Goal: Complete application form

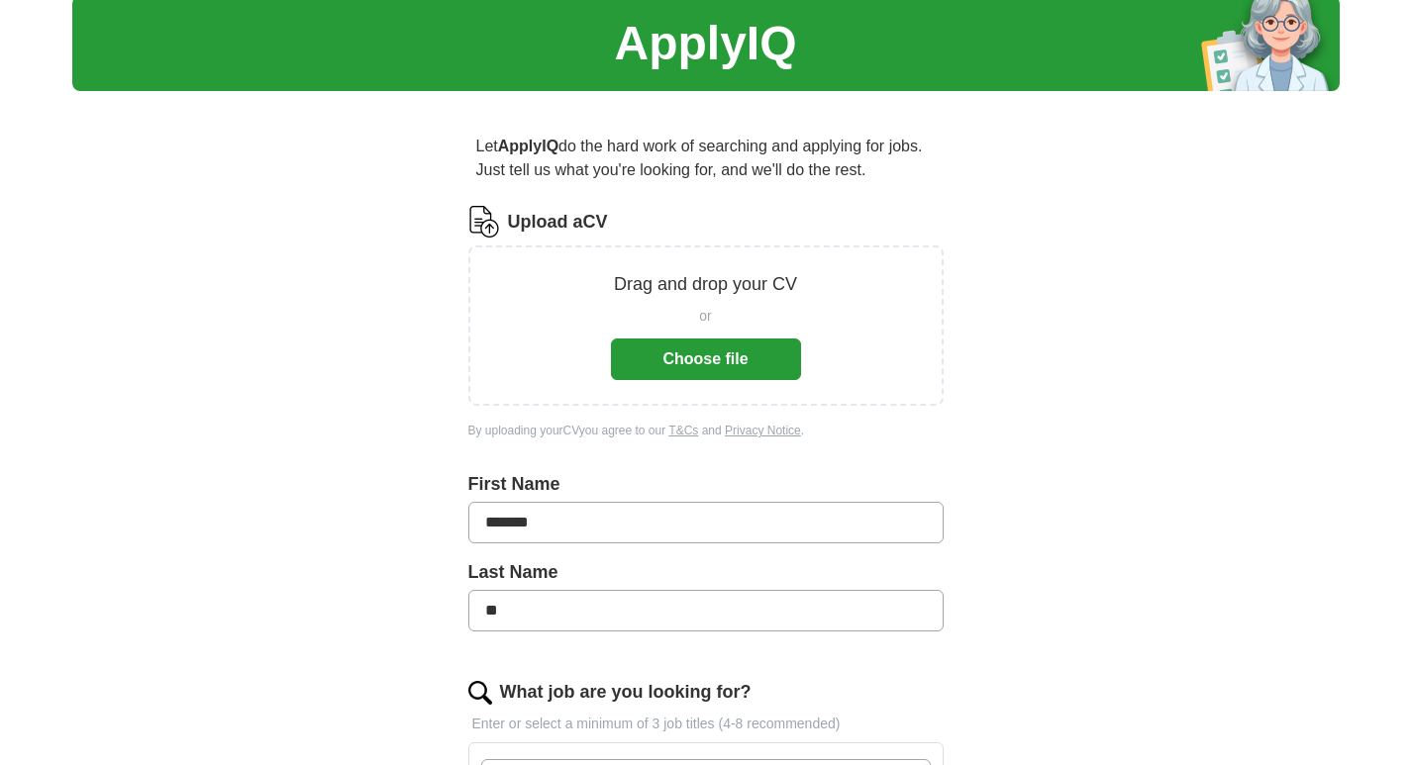
scroll to position [99, 0]
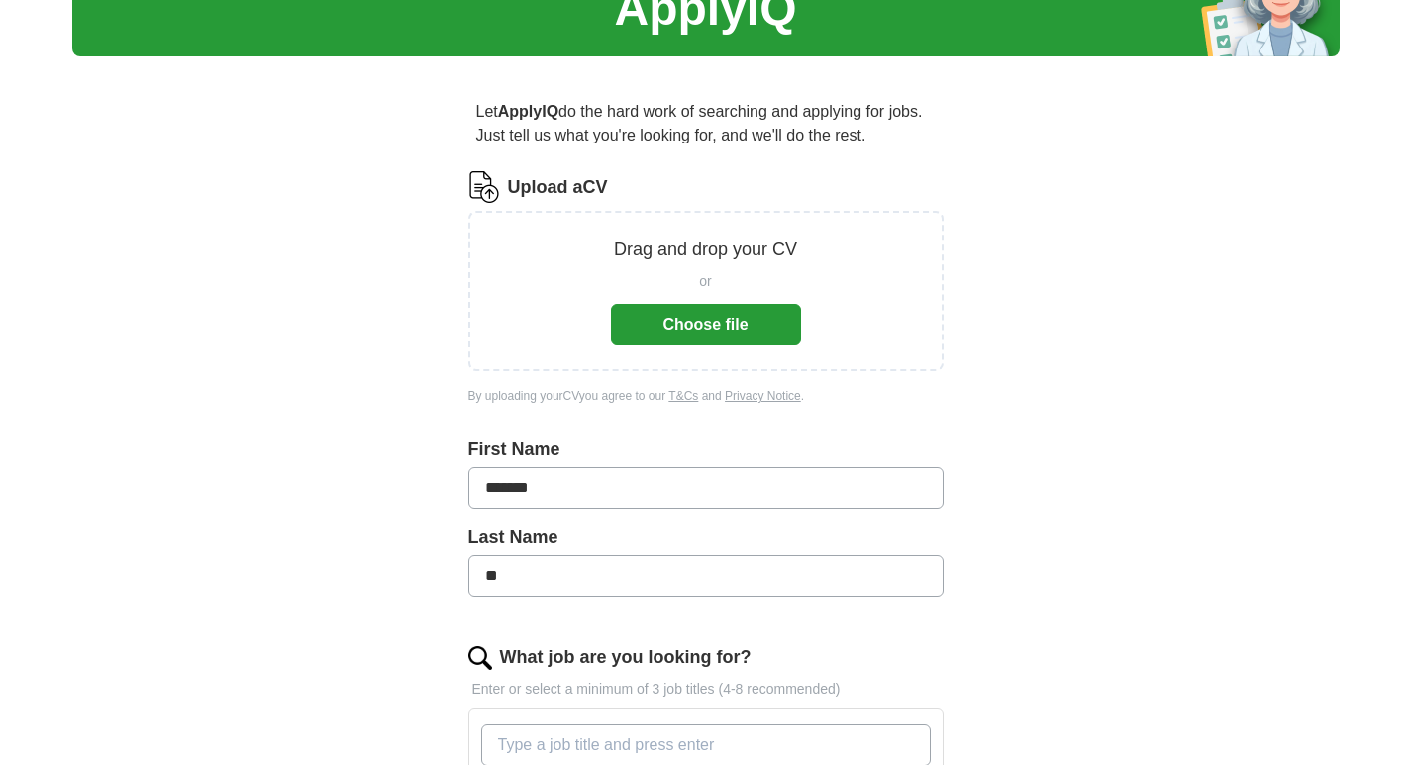
click at [725, 331] on button "Choose file" at bounding box center [706, 325] width 190 height 42
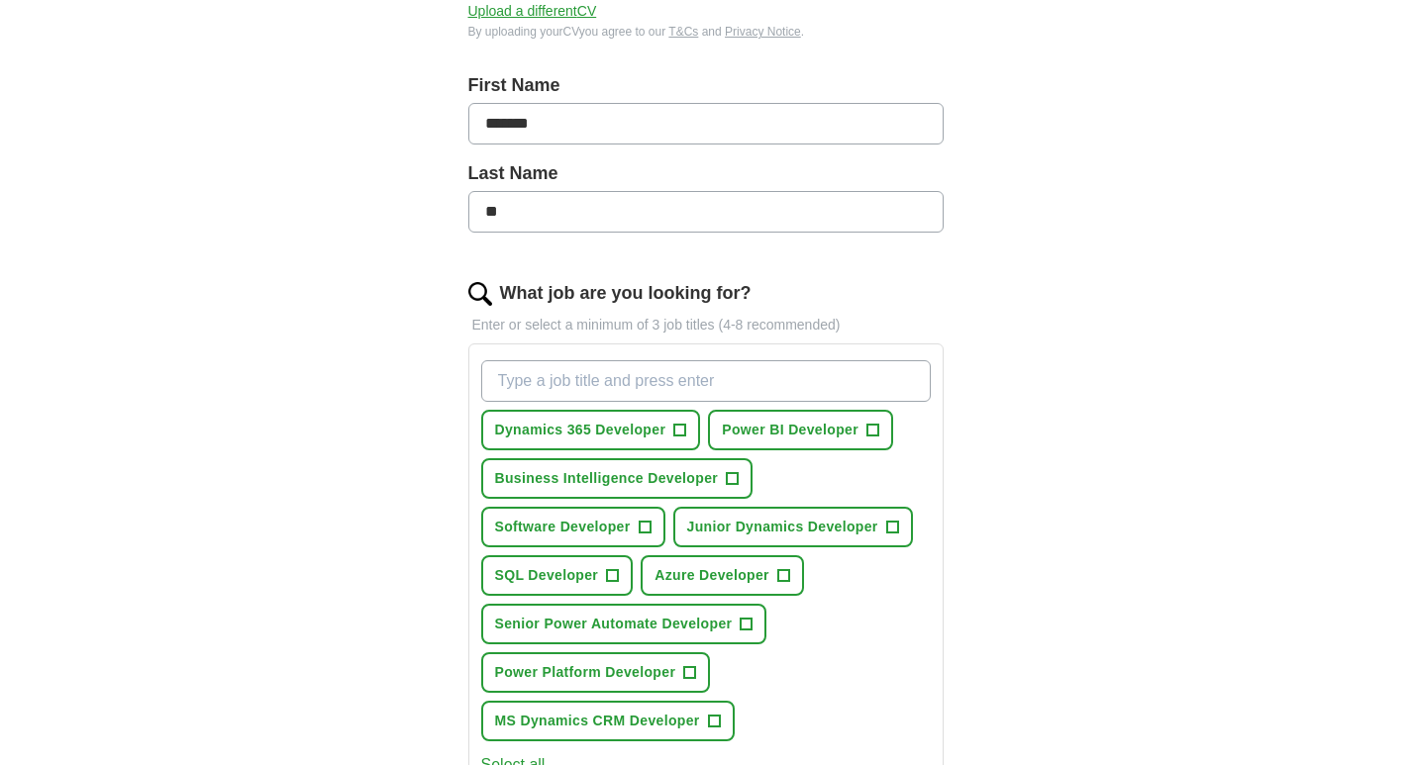
scroll to position [396, 0]
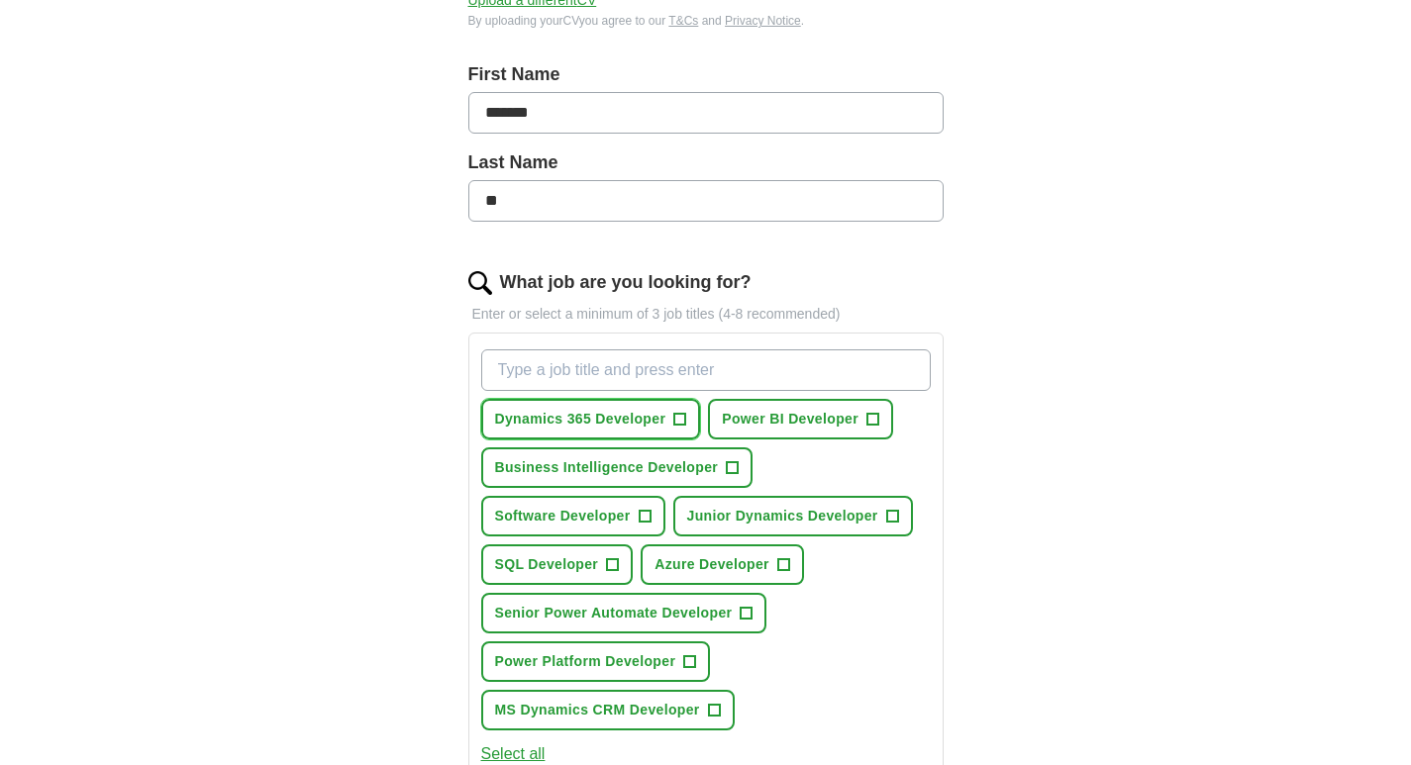
click at [636, 419] on span "Dynamics 365 Developer" at bounding box center [580, 419] width 171 height 21
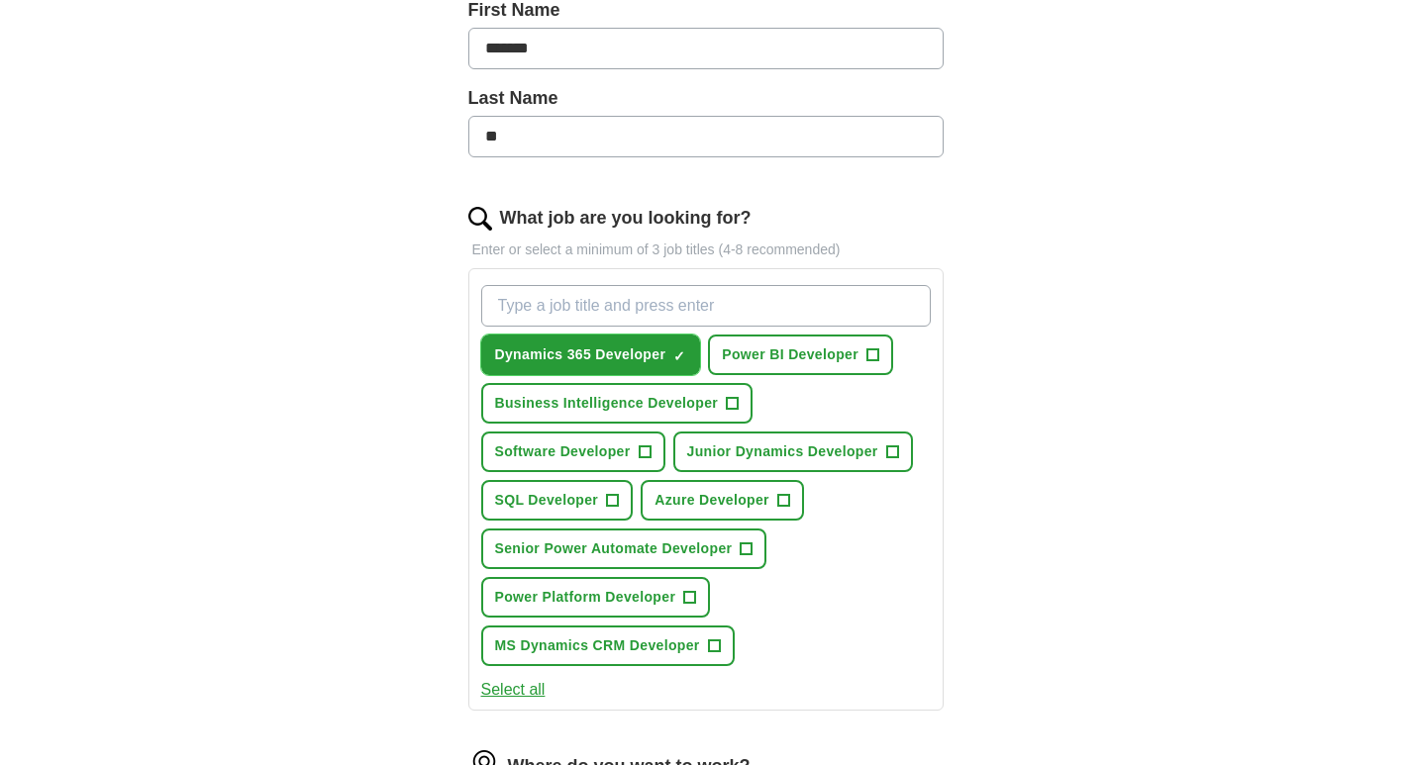
scroll to position [495, 0]
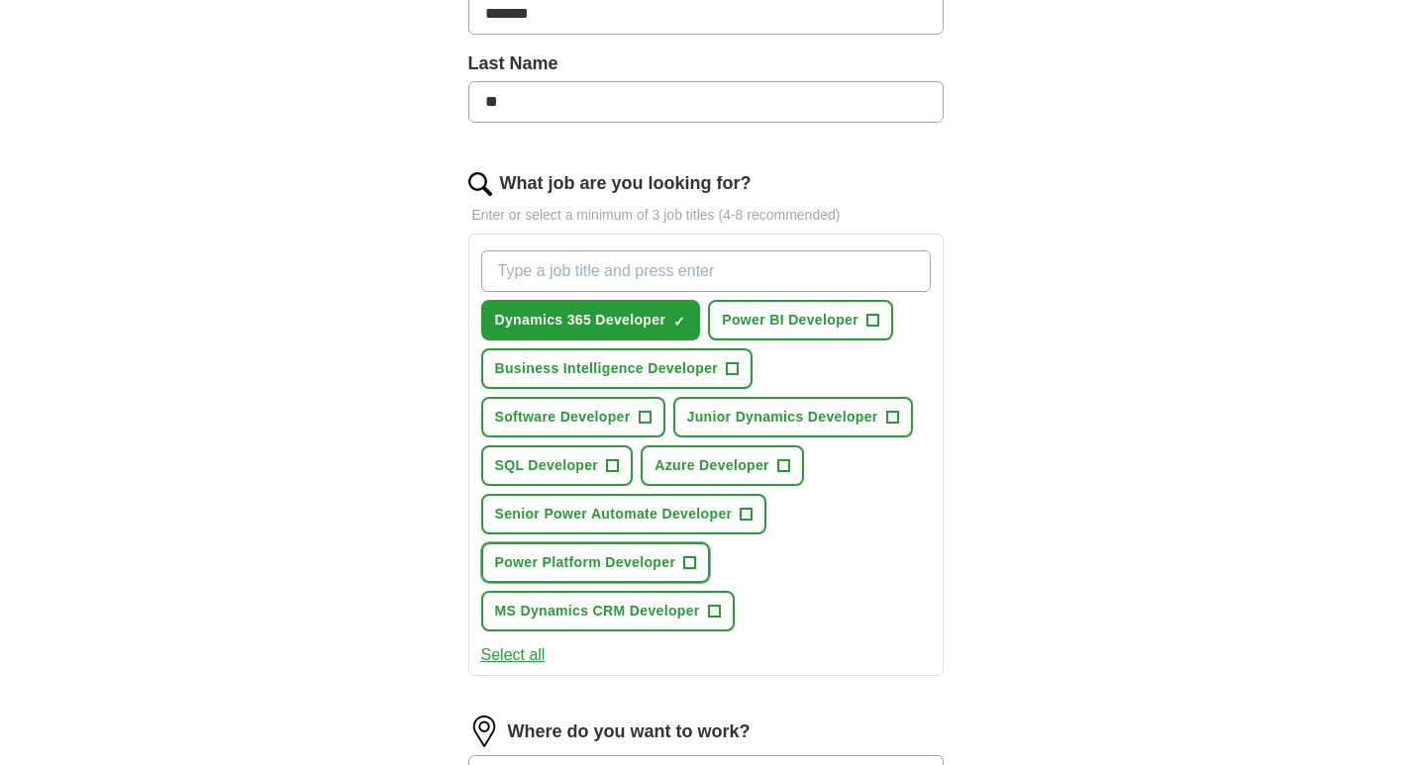
click at [653, 565] on span "Power Platform Developer" at bounding box center [585, 562] width 181 height 21
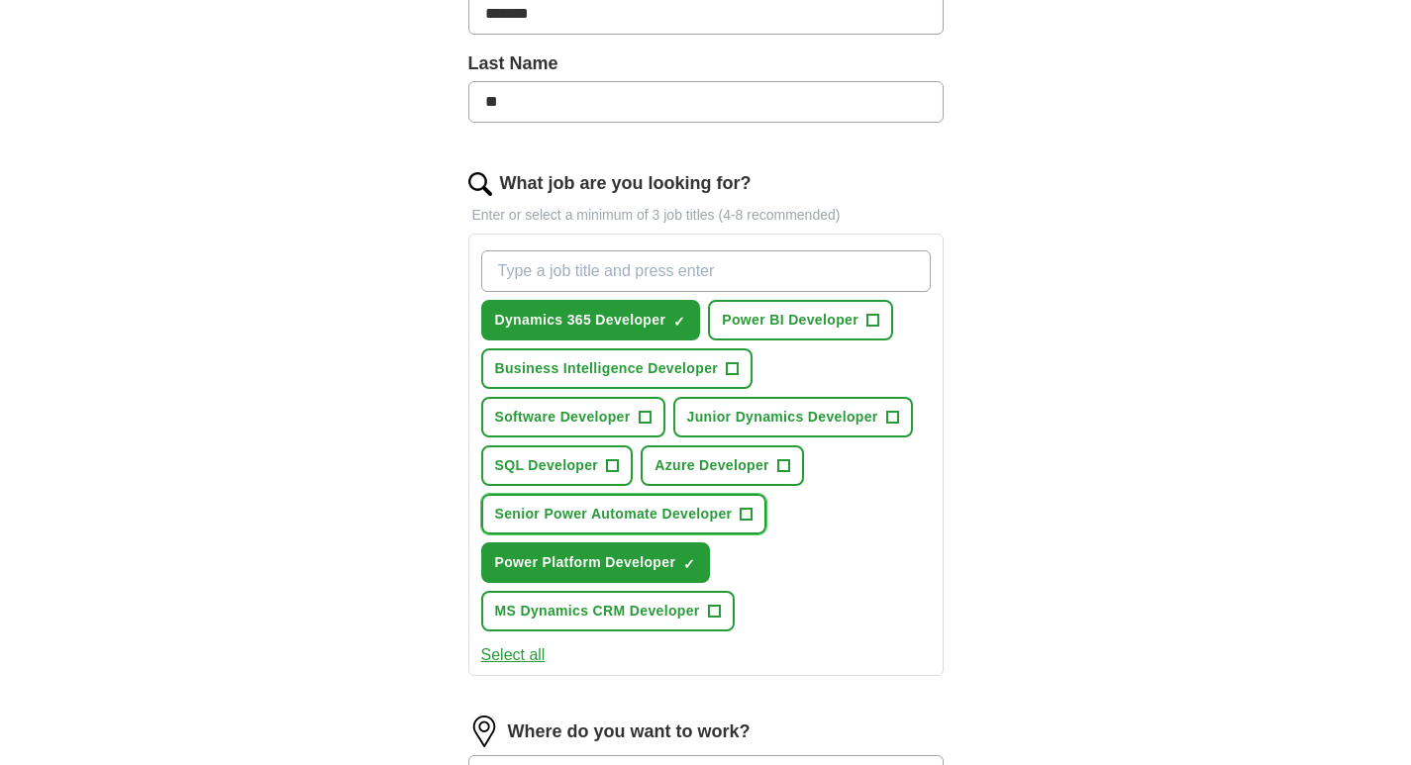
click at [652, 517] on span "Senior Power Automate Developer" at bounding box center [614, 514] width 238 height 21
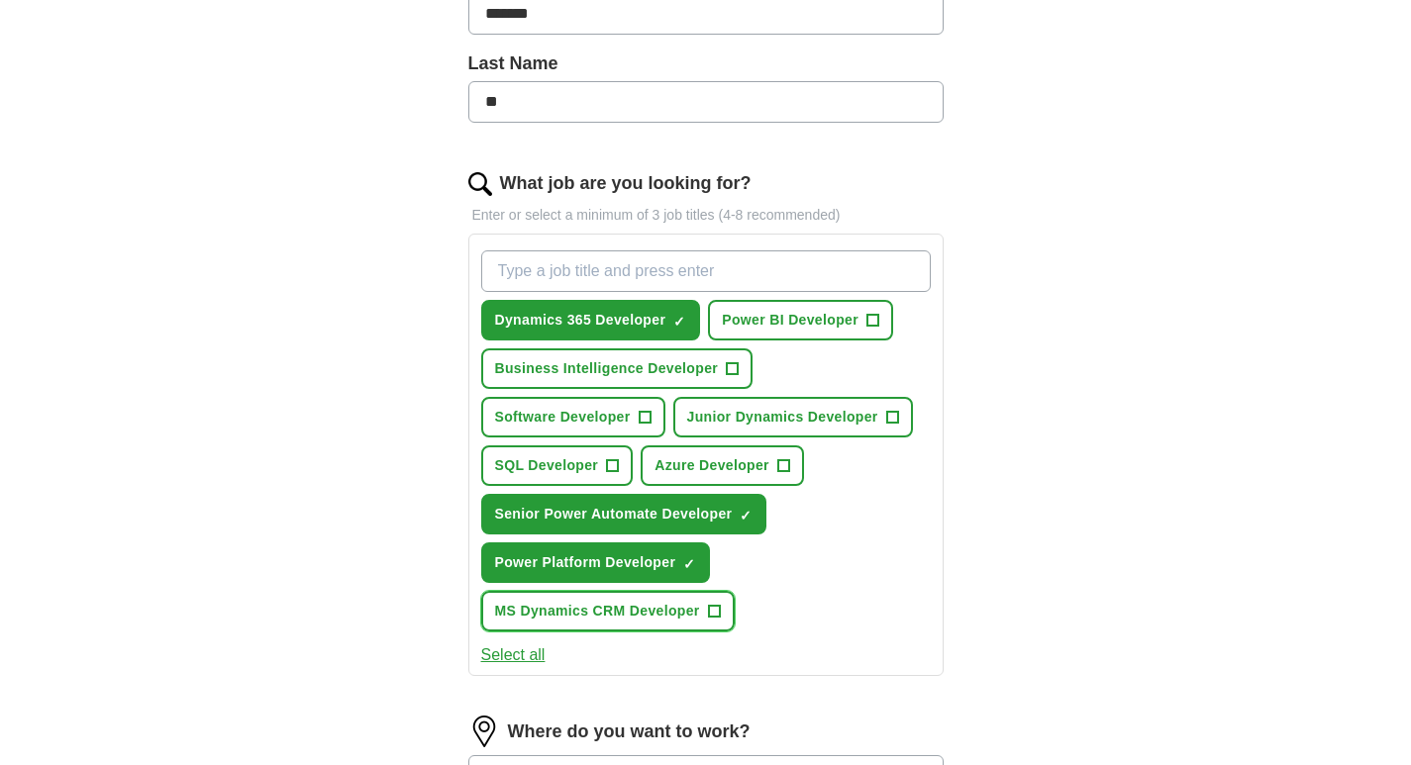
click at [642, 615] on span "MS Dynamics CRM Developer" at bounding box center [597, 611] width 205 height 21
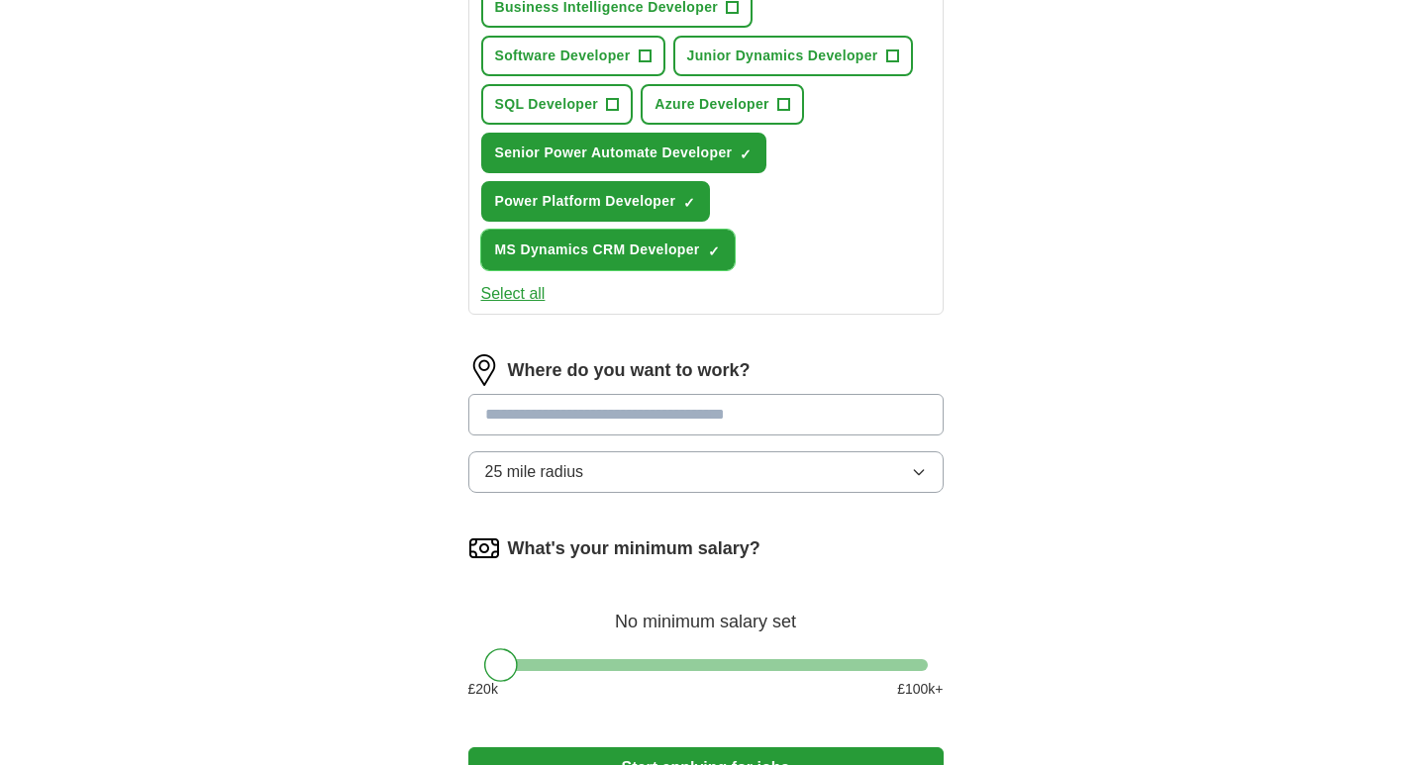
scroll to position [891, 0]
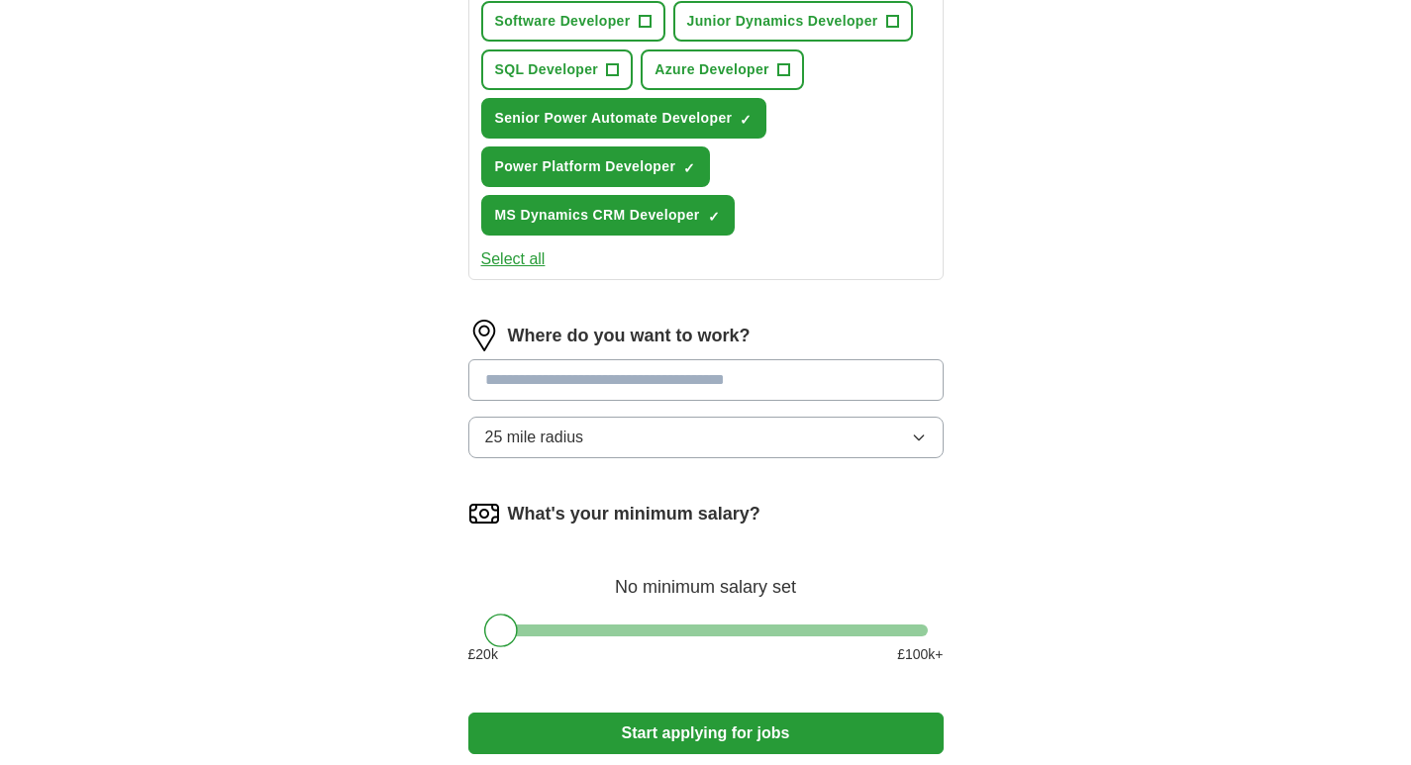
click at [657, 445] on button "25 mile radius" at bounding box center [705, 438] width 475 height 42
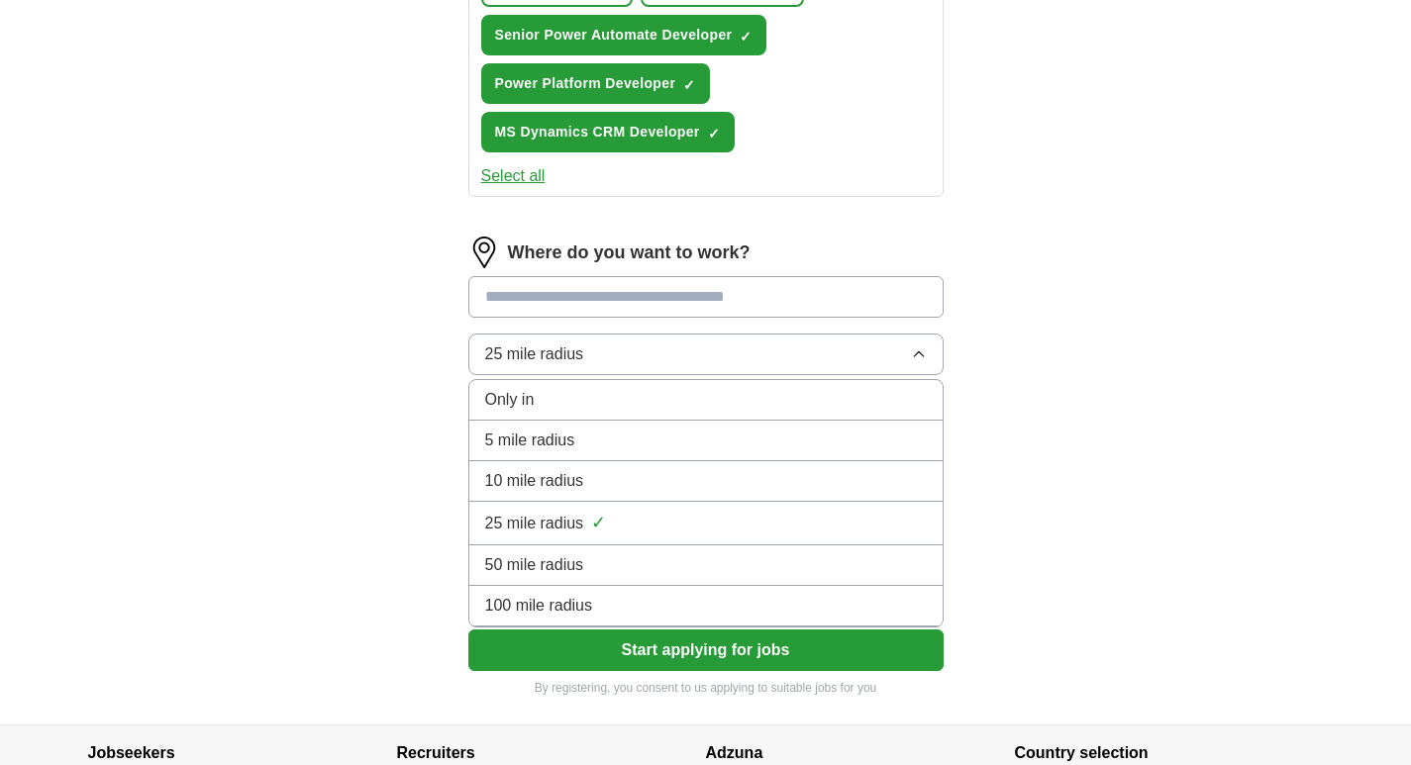
scroll to position [1089, 0]
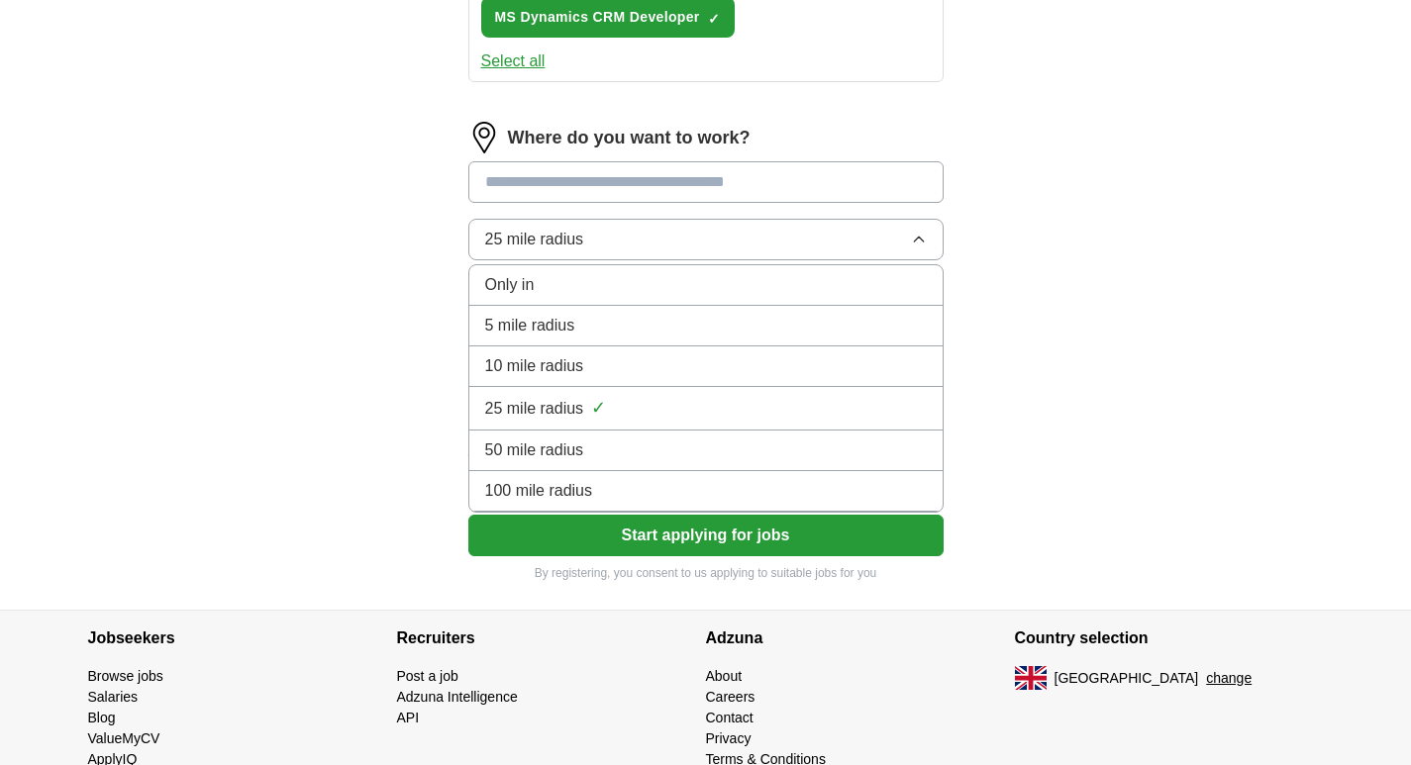
click at [575, 486] on span "100 mile radius" at bounding box center [539, 491] width 108 height 24
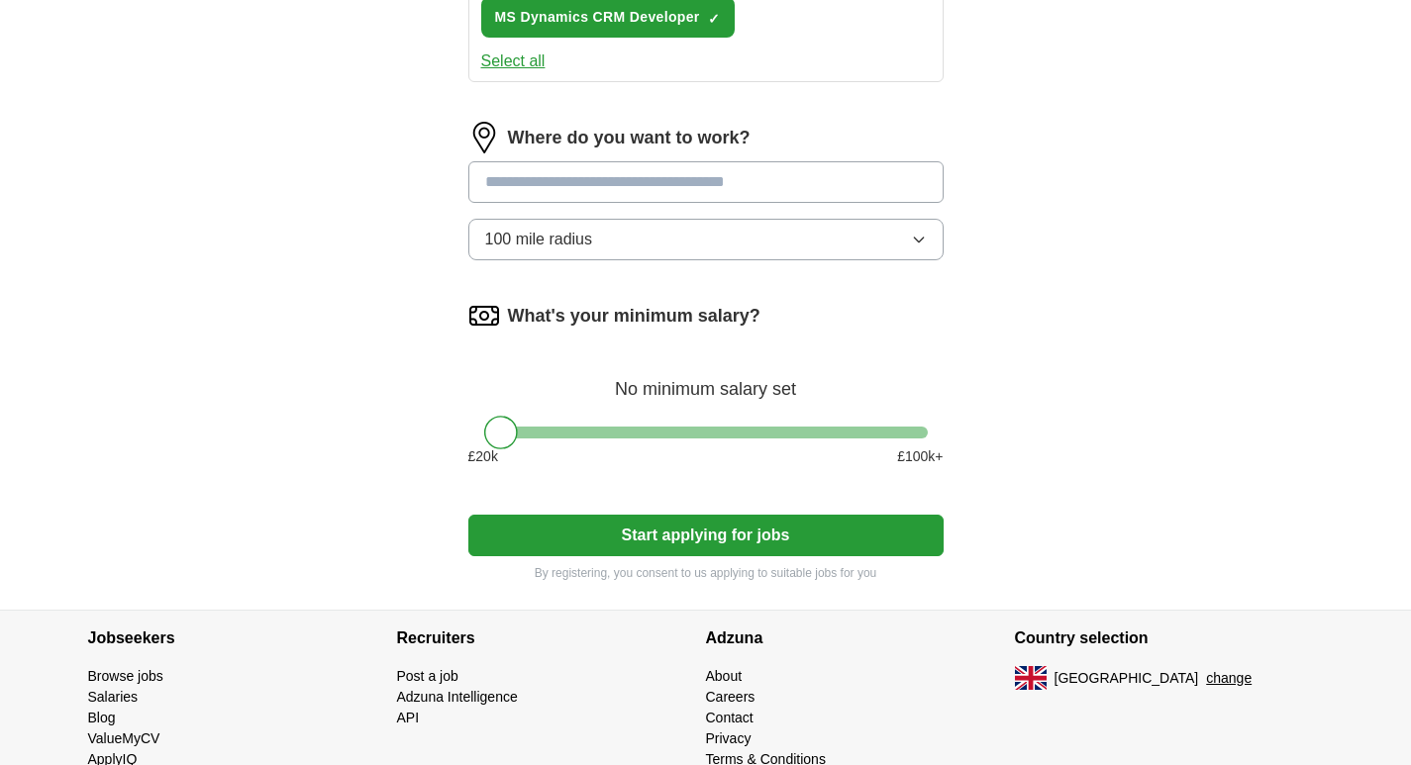
click at [518, 434] on div at bounding box center [501, 433] width 34 height 34
click at [535, 432] on div at bounding box center [552, 433] width 34 height 34
click at [569, 432] on div at bounding box center [706, 433] width 444 height 12
click at [571, 434] on div at bounding box center [706, 433] width 444 height 12
click at [644, 431] on div at bounding box center [706, 433] width 444 height 12
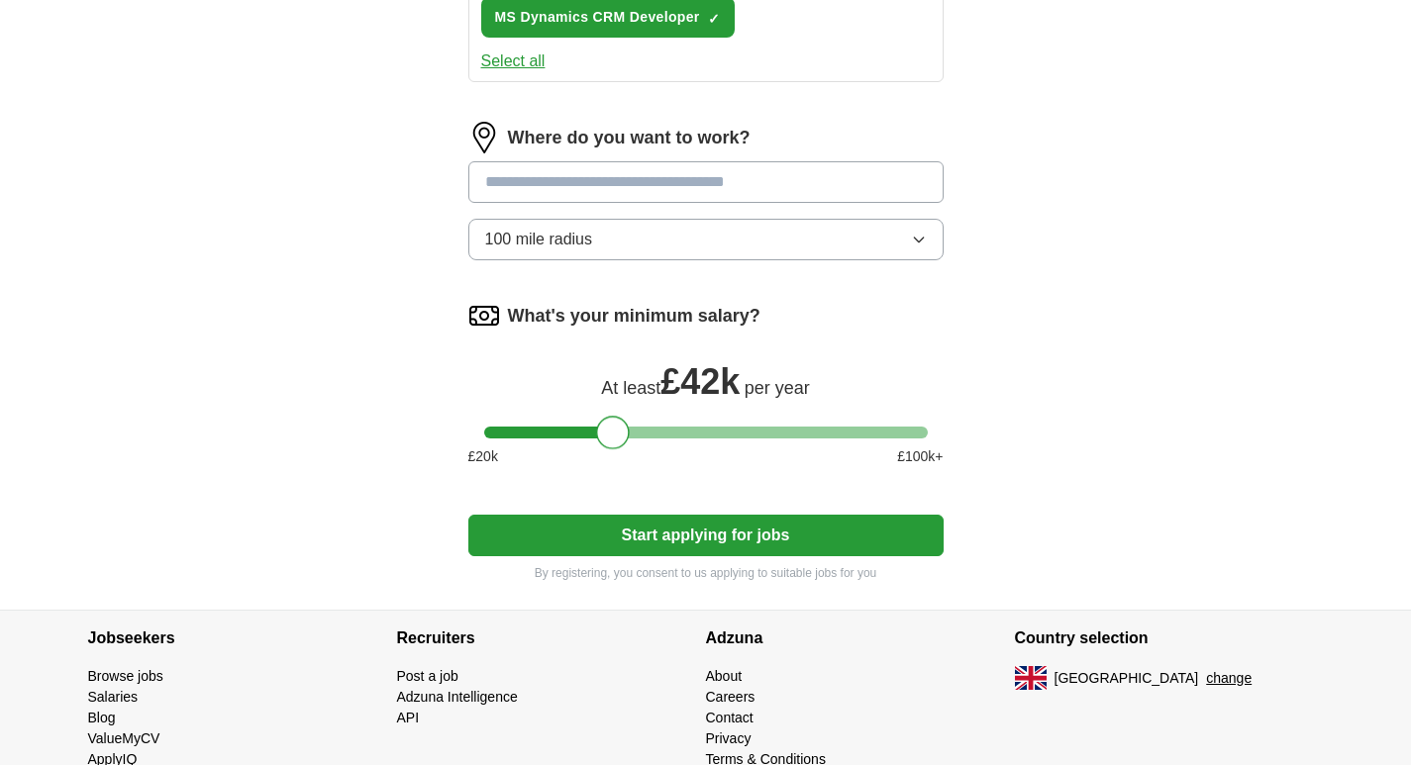
drag, startPoint x: 642, startPoint y: 433, endPoint x: 607, endPoint y: 435, distance: 34.7
click at [607, 435] on div at bounding box center [613, 433] width 34 height 34
drag, startPoint x: 607, startPoint y: 435, endPoint x: 596, endPoint y: 439, distance: 11.6
click at [596, 439] on div at bounding box center [598, 433] width 34 height 34
click at [702, 522] on button "Start applying for jobs" at bounding box center [705, 536] width 475 height 42
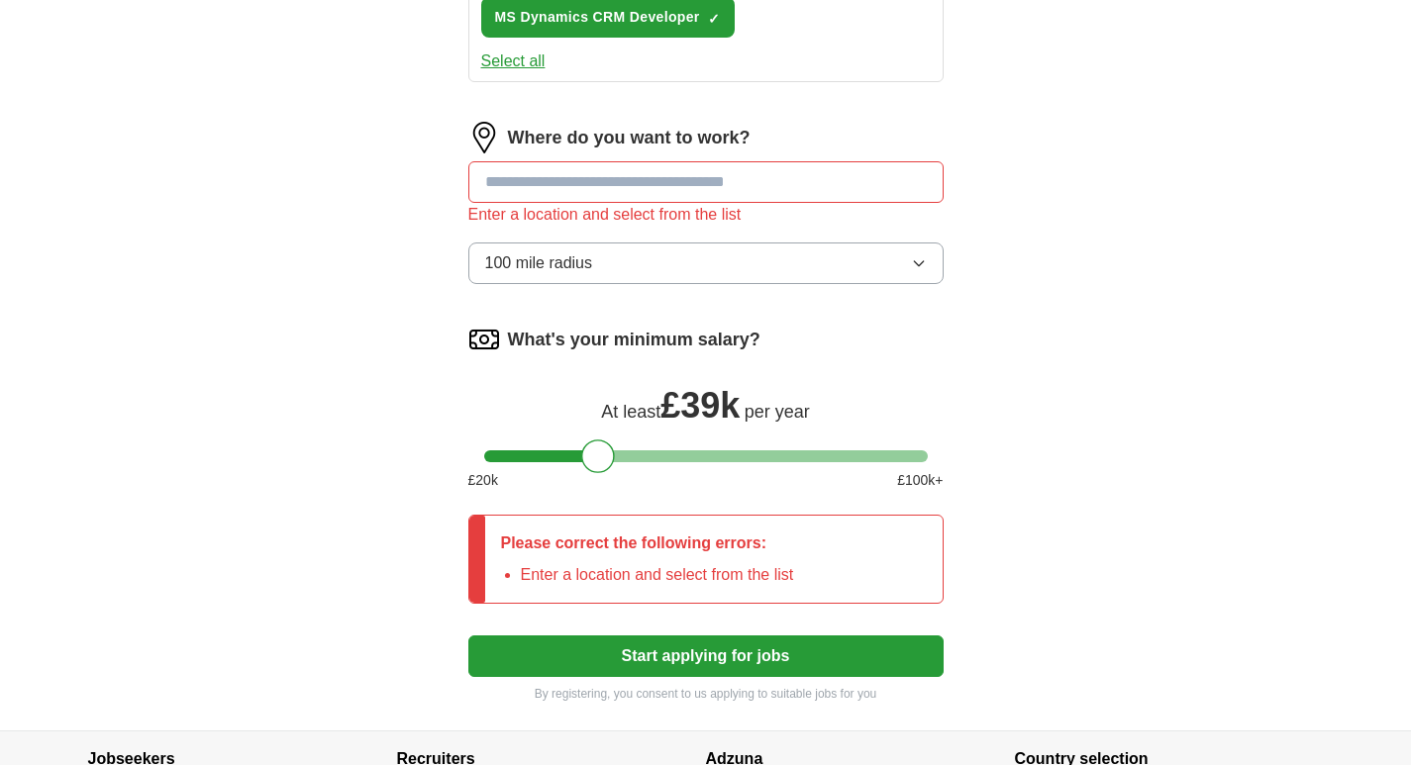
click at [561, 172] on input at bounding box center [705, 182] width 475 height 42
type input "***"
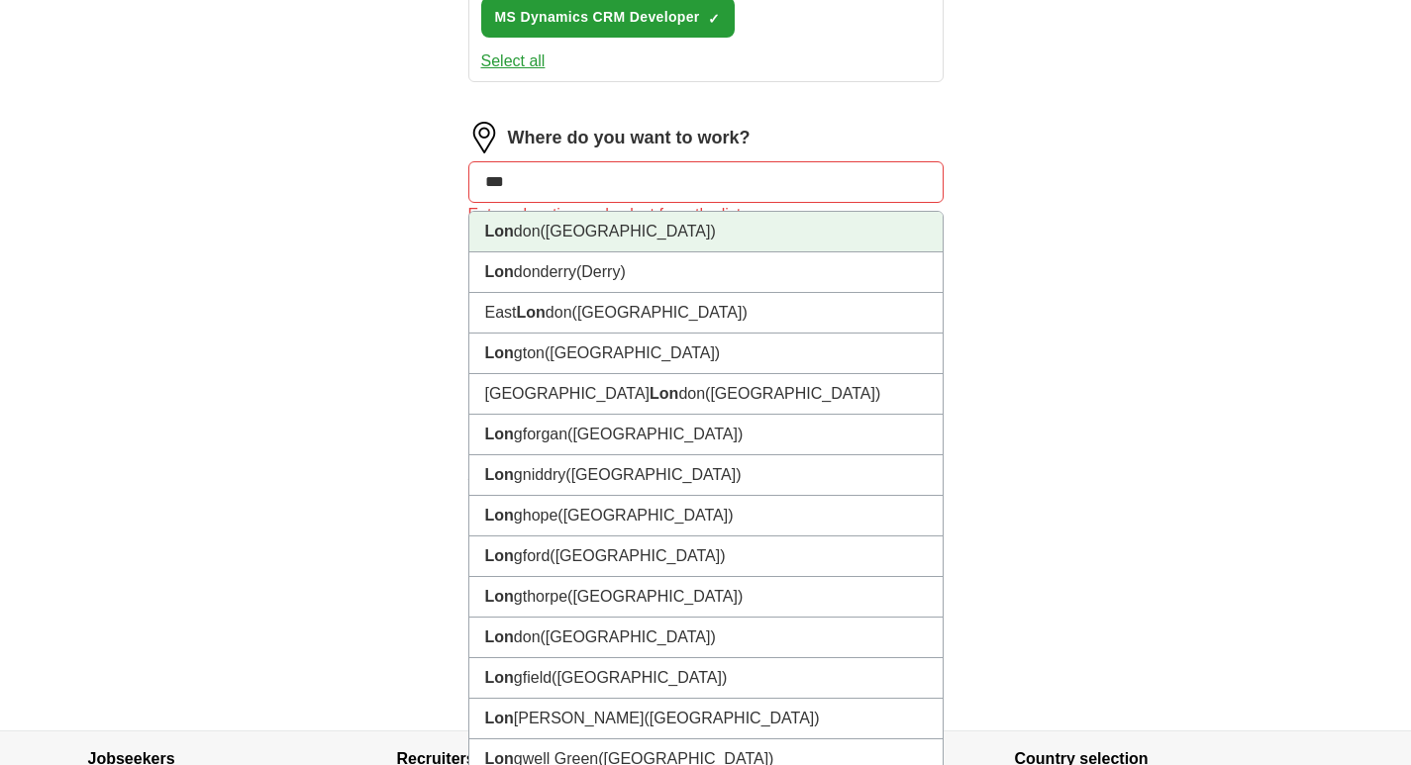
drag, startPoint x: 574, startPoint y: 212, endPoint x: 582, endPoint y: 225, distance: 15.1
click at [576, 215] on li "Lon don ([GEOGRAPHIC_DATA])" at bounding box center [705, 232] width 473 height 41
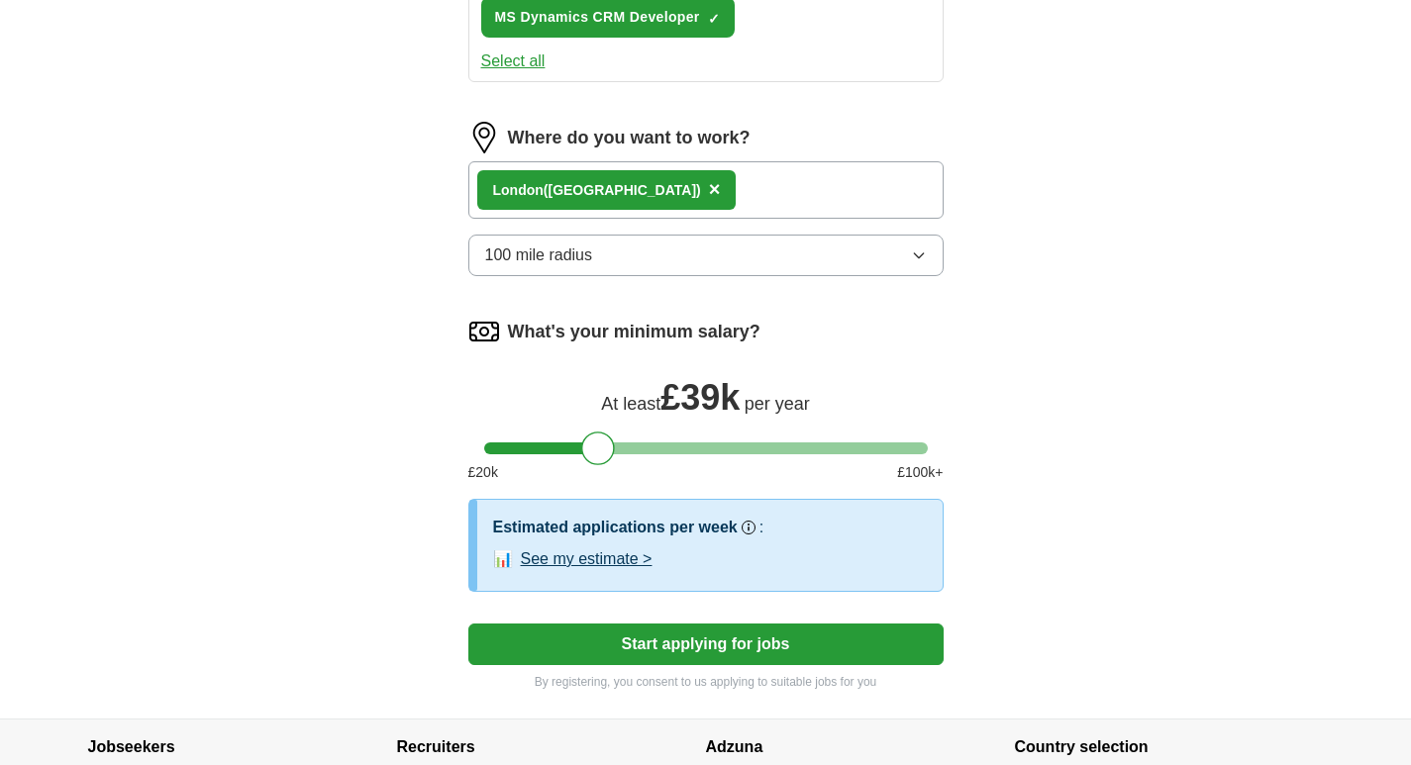
click at [648, 187] on div "Lon don ([GEOGRAPHIC_DATA]) ×" at bounding box center [705, 189] width 475 height 57
click at [649, 193] on div "Lon don ([GEOGRAPHIC_DATA]) ×" at bounding box center [705, 189] width 475 height 57
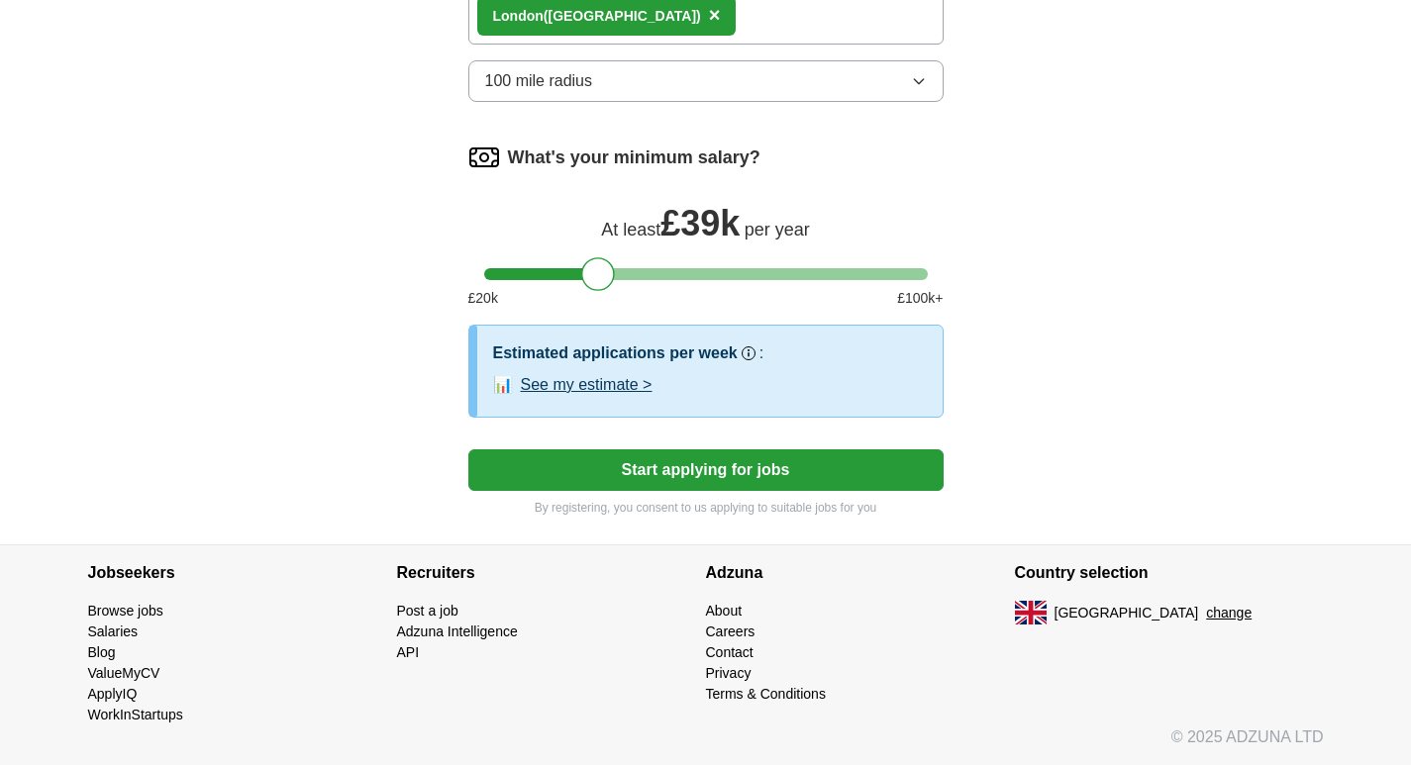
click at [738, 477] on button "Start applying for jobs" at bounding box center [705, 470] width 475 height 42
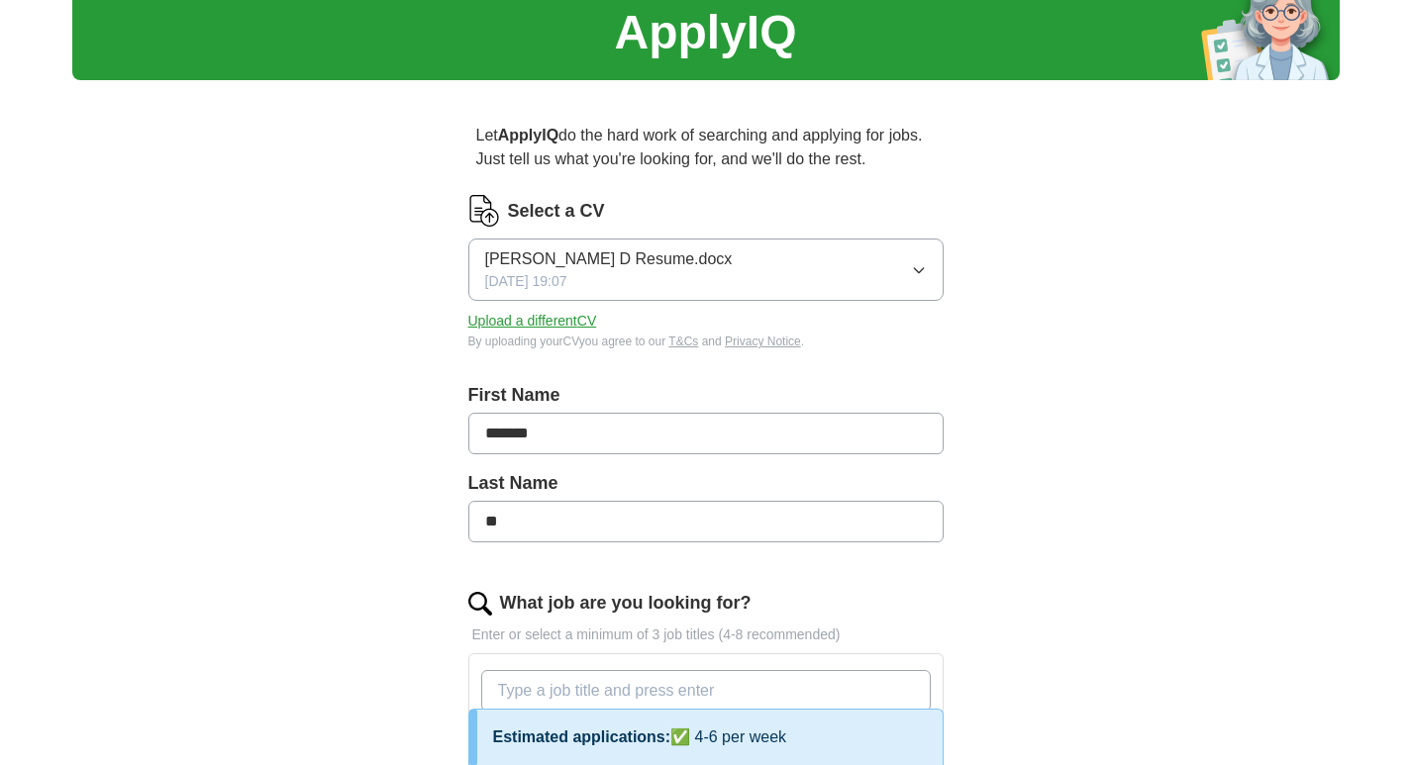
select select "**"
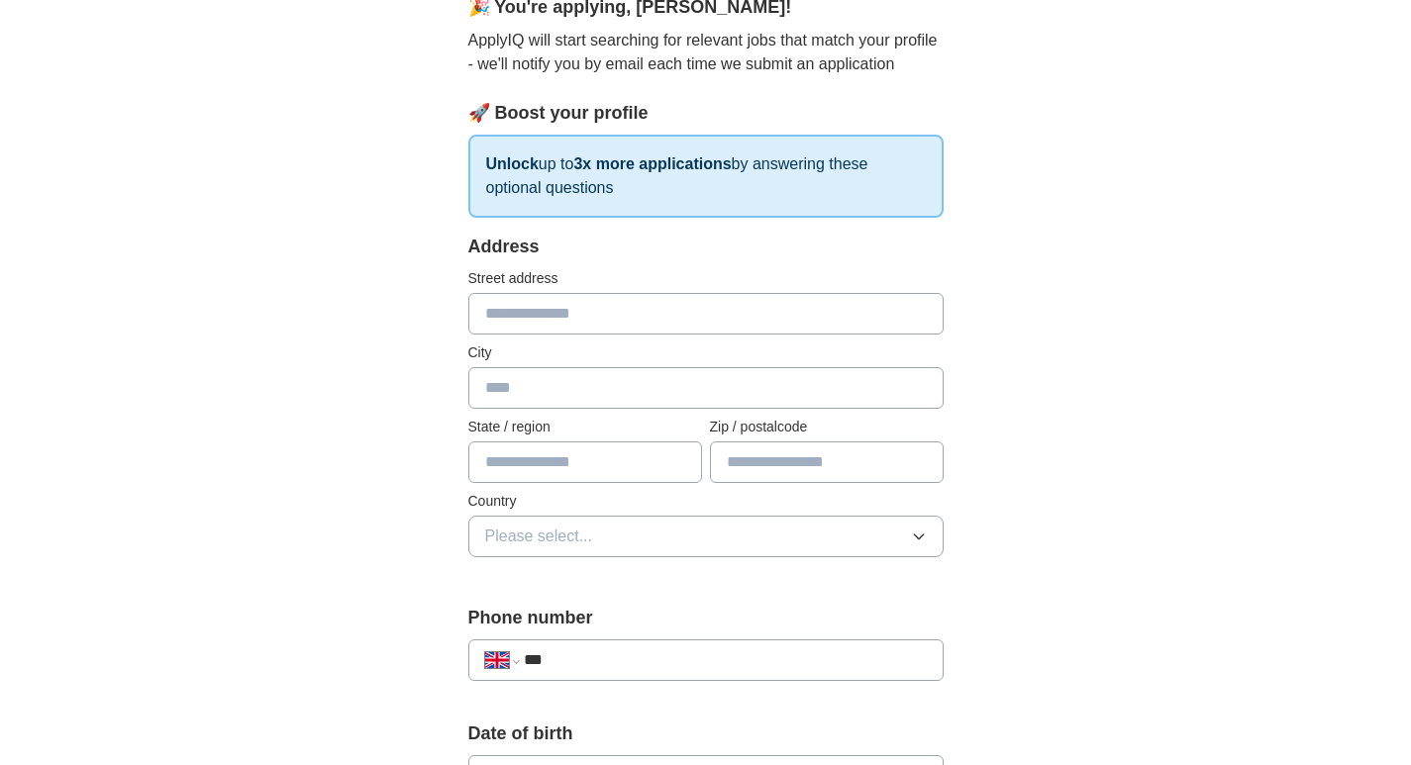
scroll to position [198, 0]
click at [610, 311] on input "text" at bounding box center [705, 313] width 475 height 42
type input "**********"
type input "*****"
type input "**********"
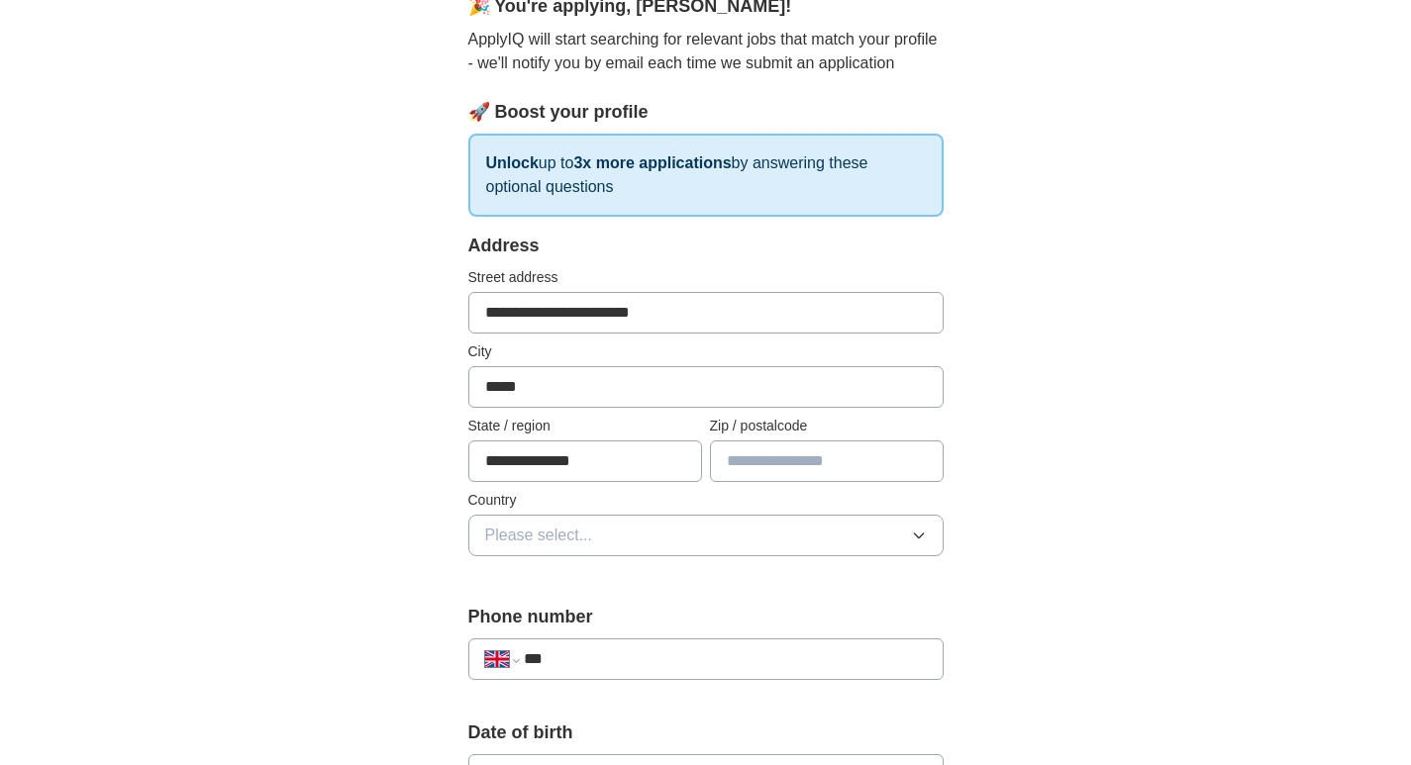
type input "*******"
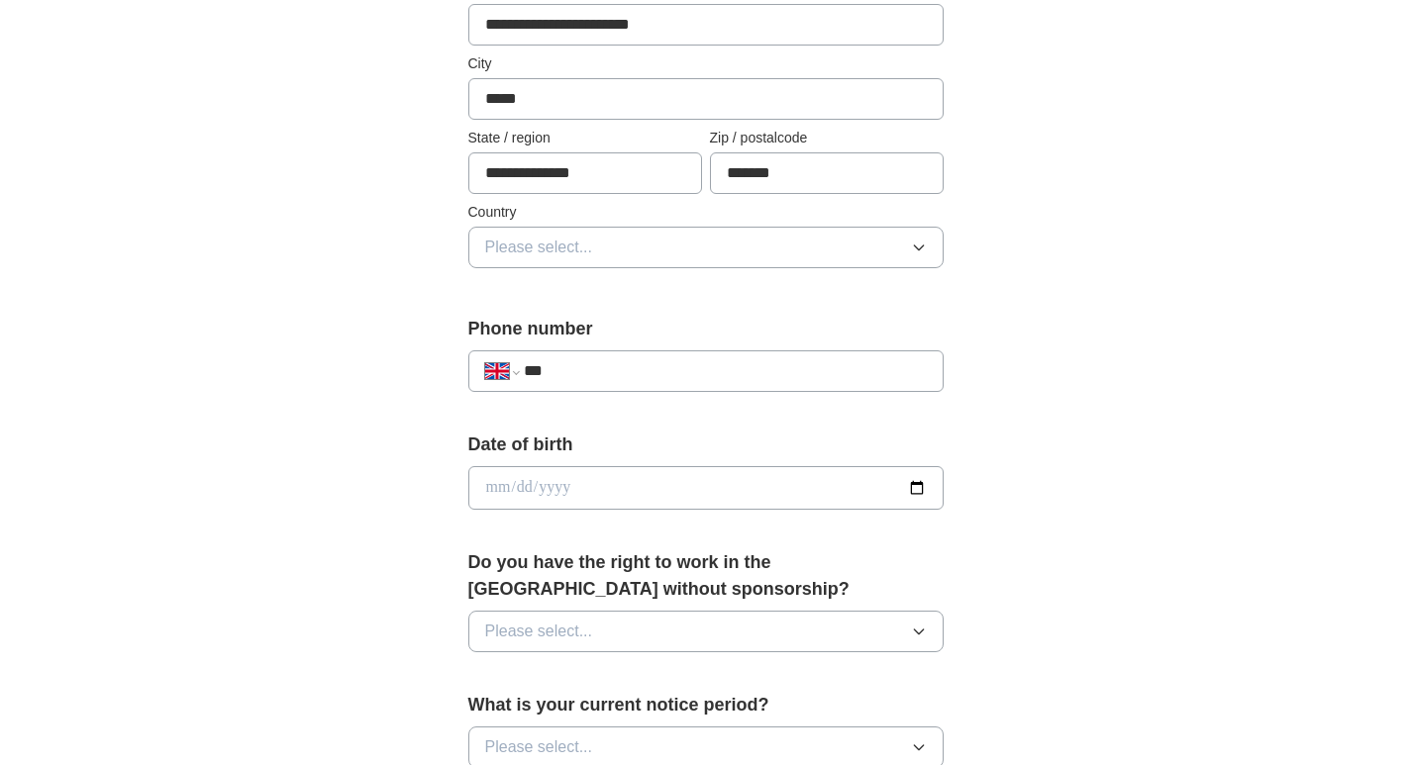
scroll to position [495, 0]
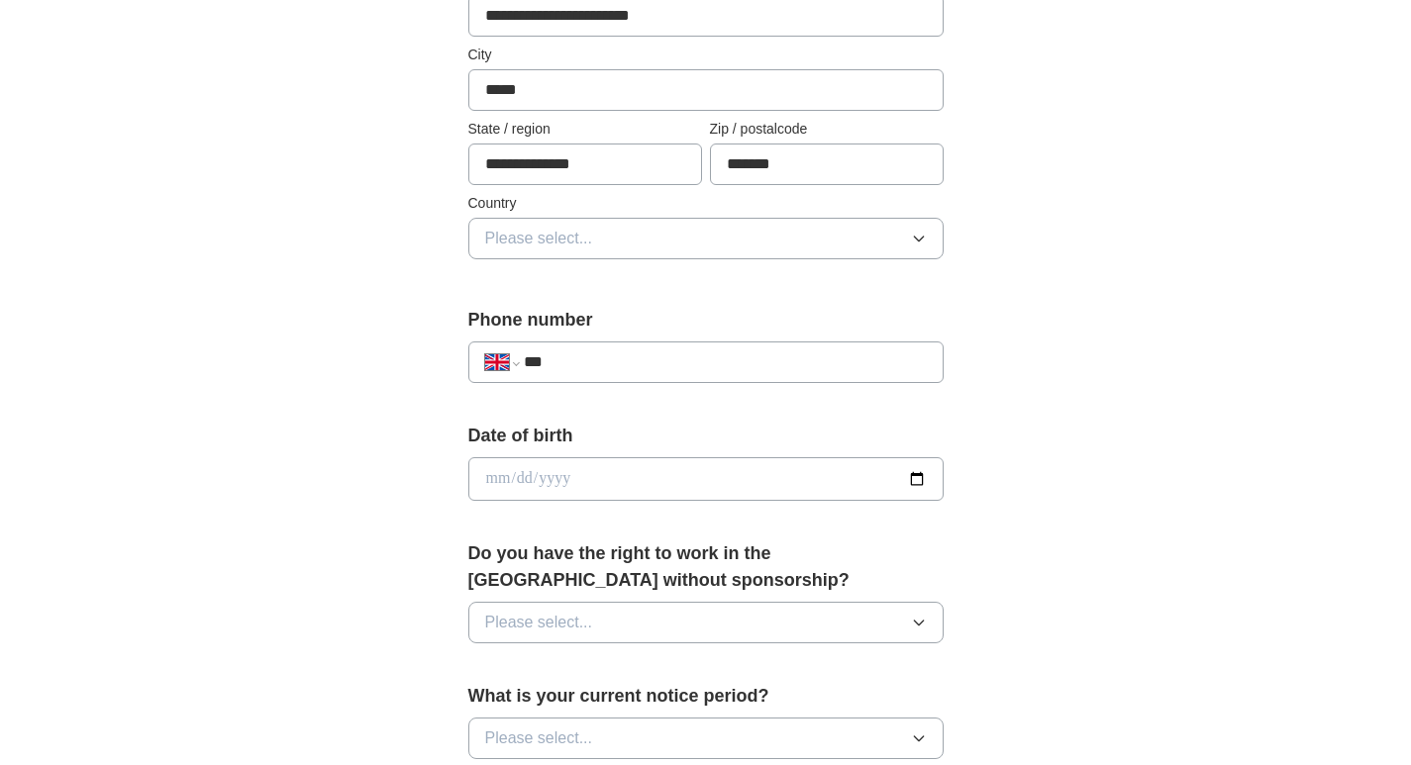
click at [593, 252] on button "Please select..." at bounding box center [705, 239] width 475 height 42
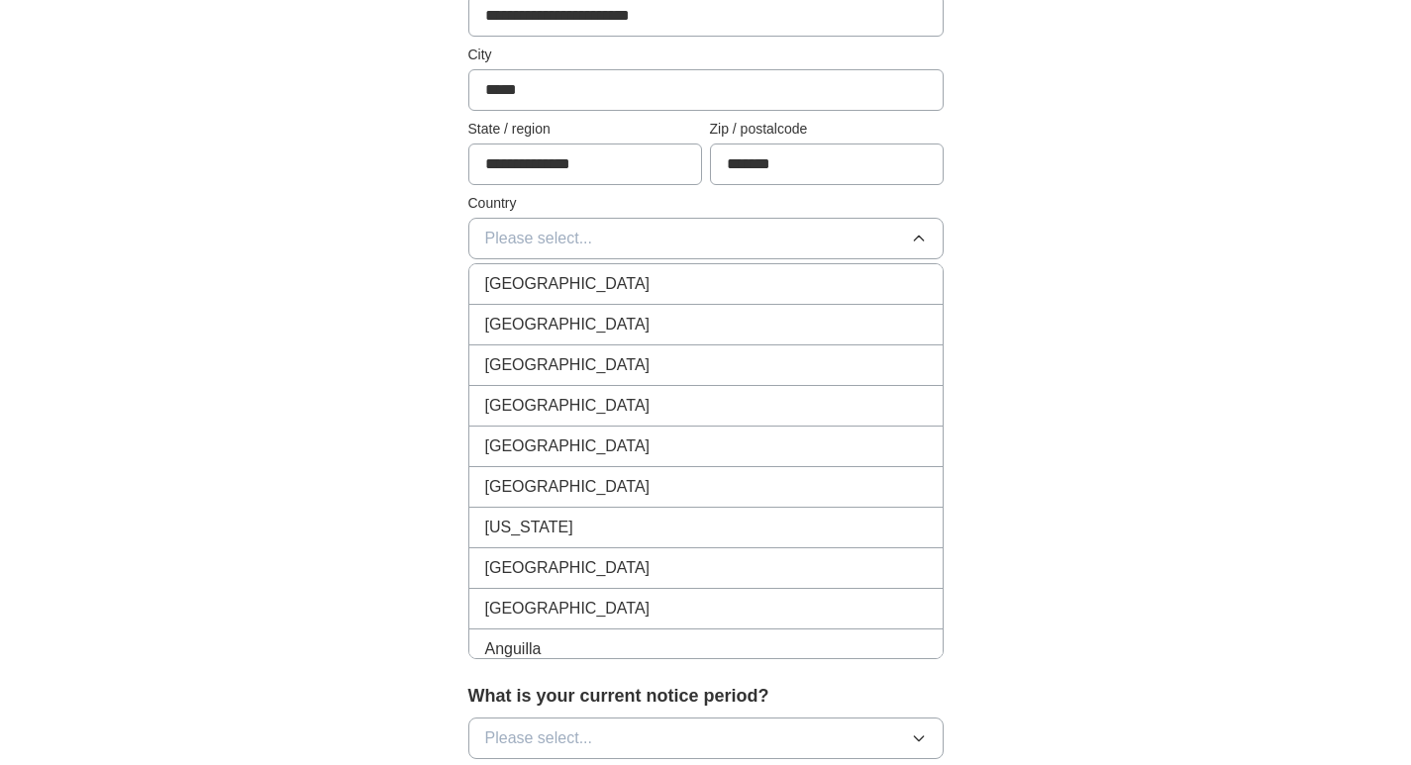
click at [594, 284] on span "[GEOGRAPHIC_DATA]" at bounding box center [567, 284] width 165 height 24
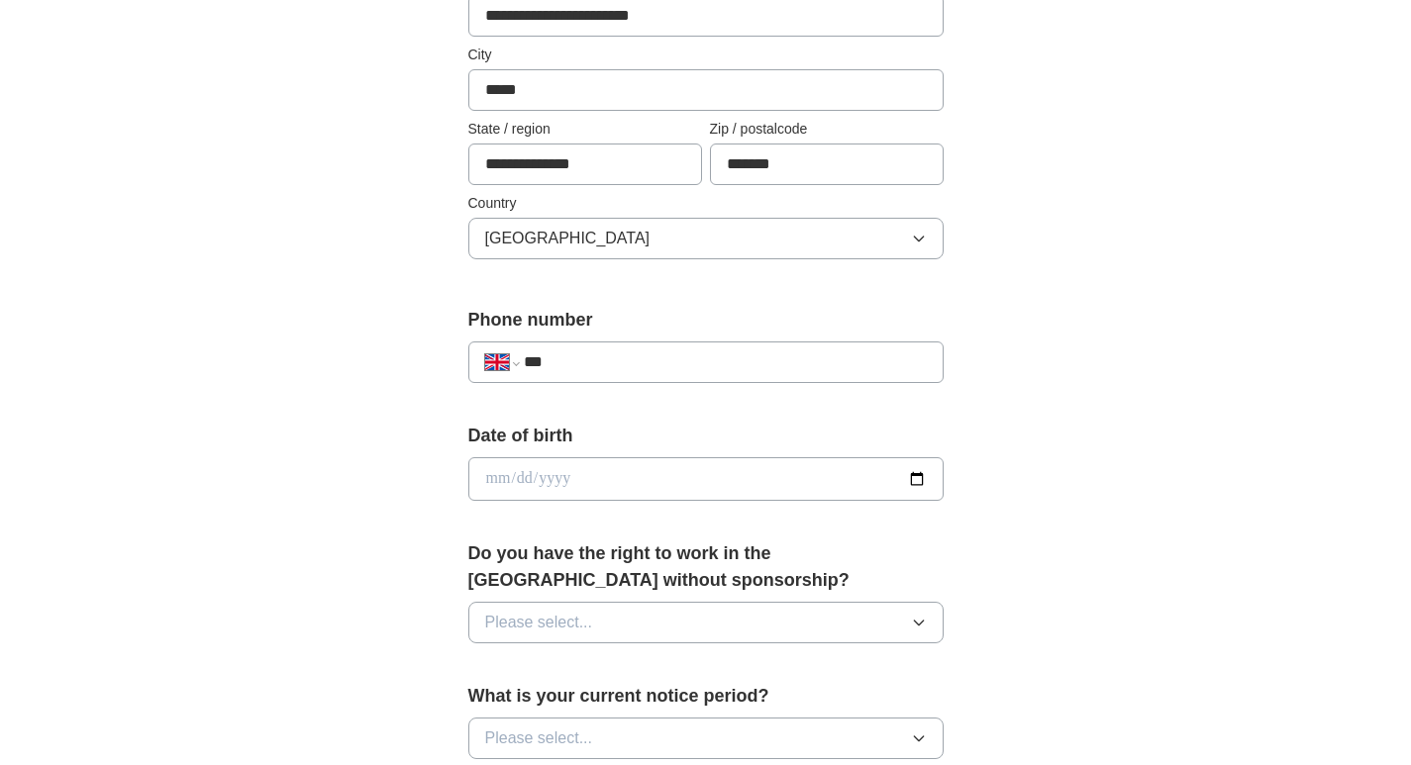
click at [586, 360] on input "***" at bounding box center [725, 362] width 402 height 24
type input "**********"
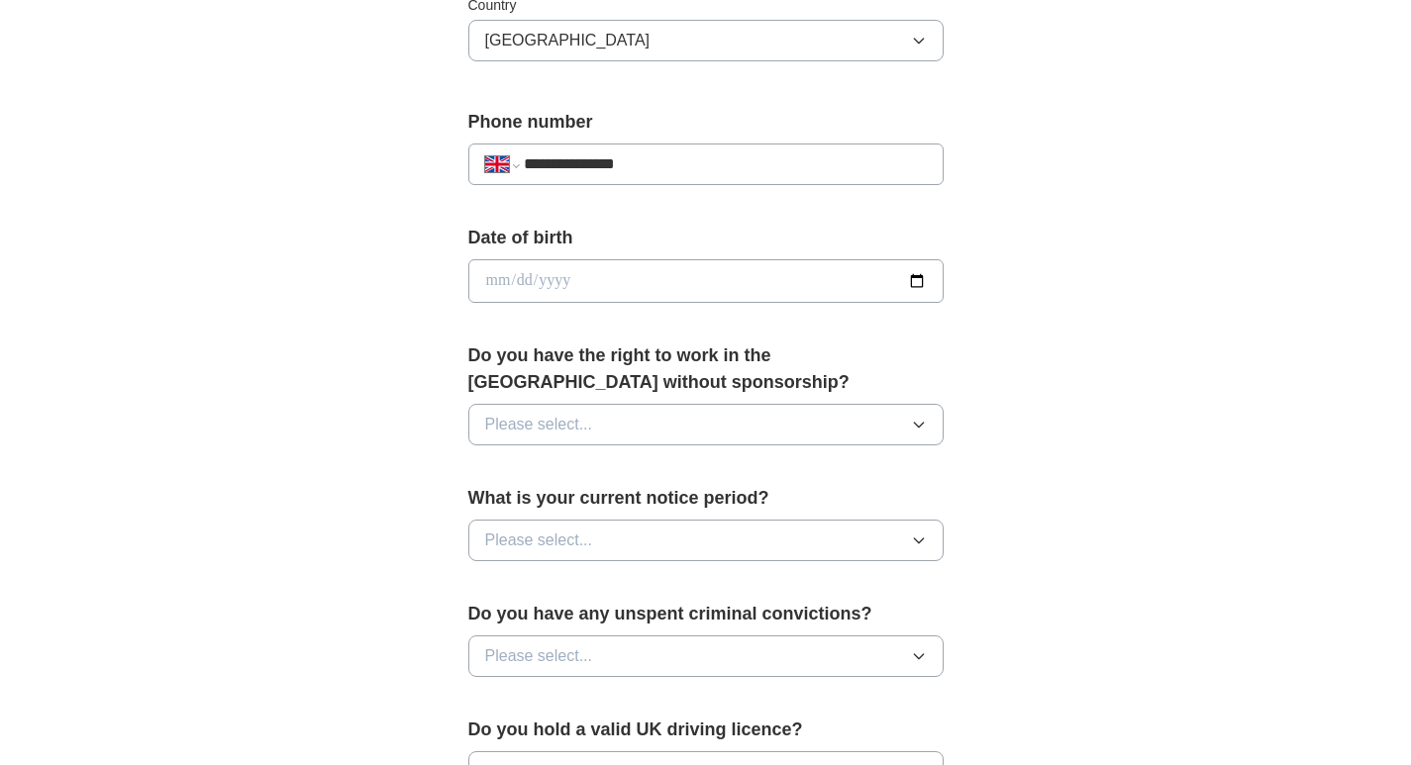
scroll to position [891, 0]
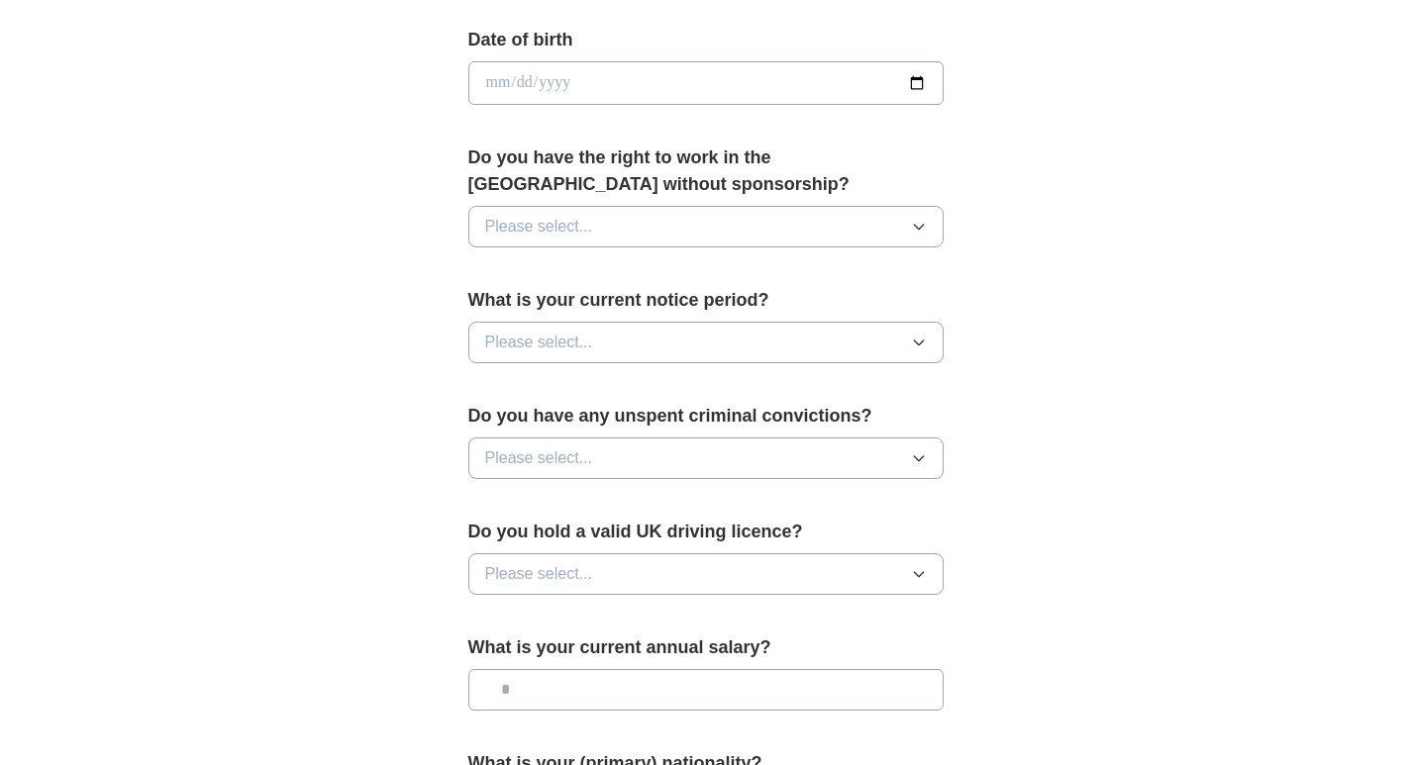
click at [636, 233] on button "Please select..." at bounding box center [705, 227] width 475 height 42
click at [555, 273] on div "Yes" at bounding box center [706, 272] width 442 height 24
click at [571, 333] on span "Please select..." at bounding box center [539, 343] width 108 height 24
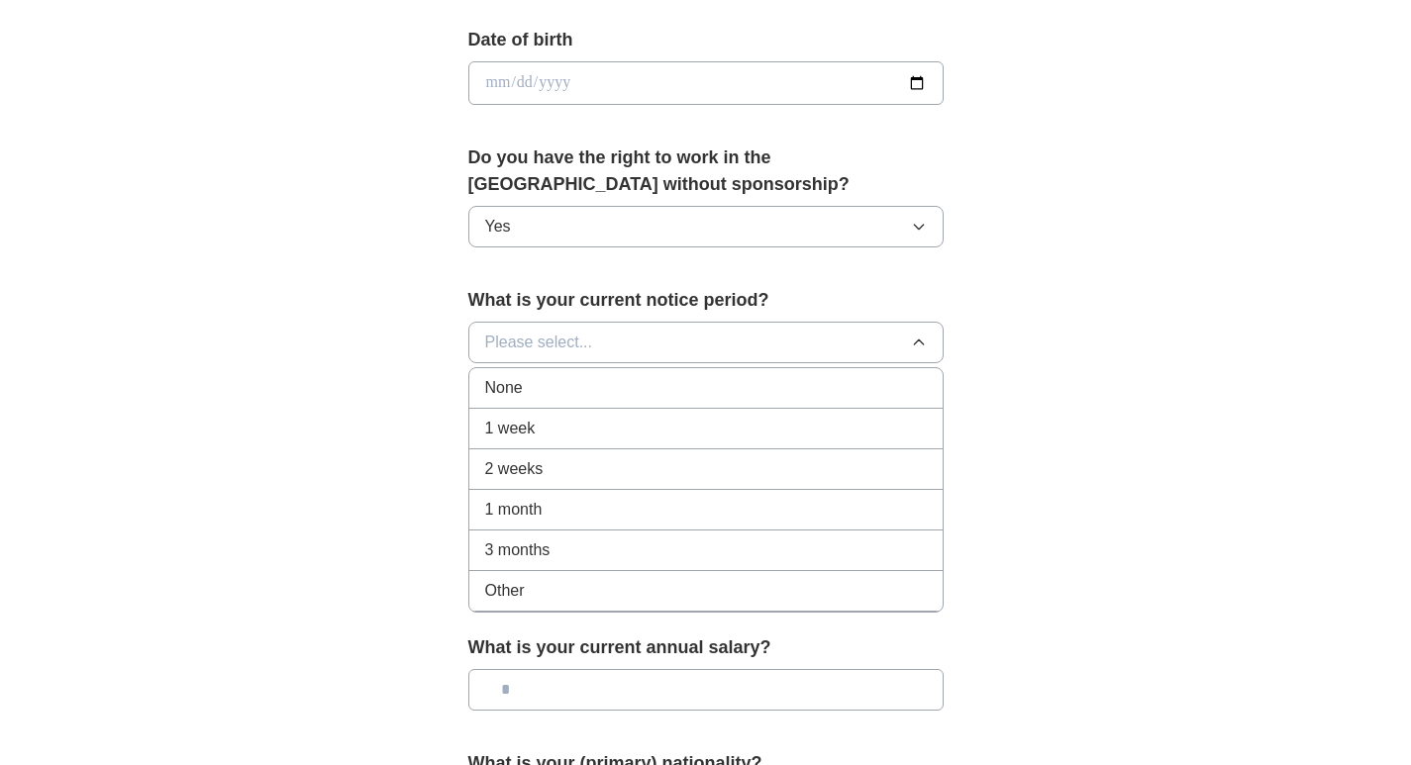
click at [558, 463] on div "2 weeks" at bounding box center [706, 469] width 442 height 24
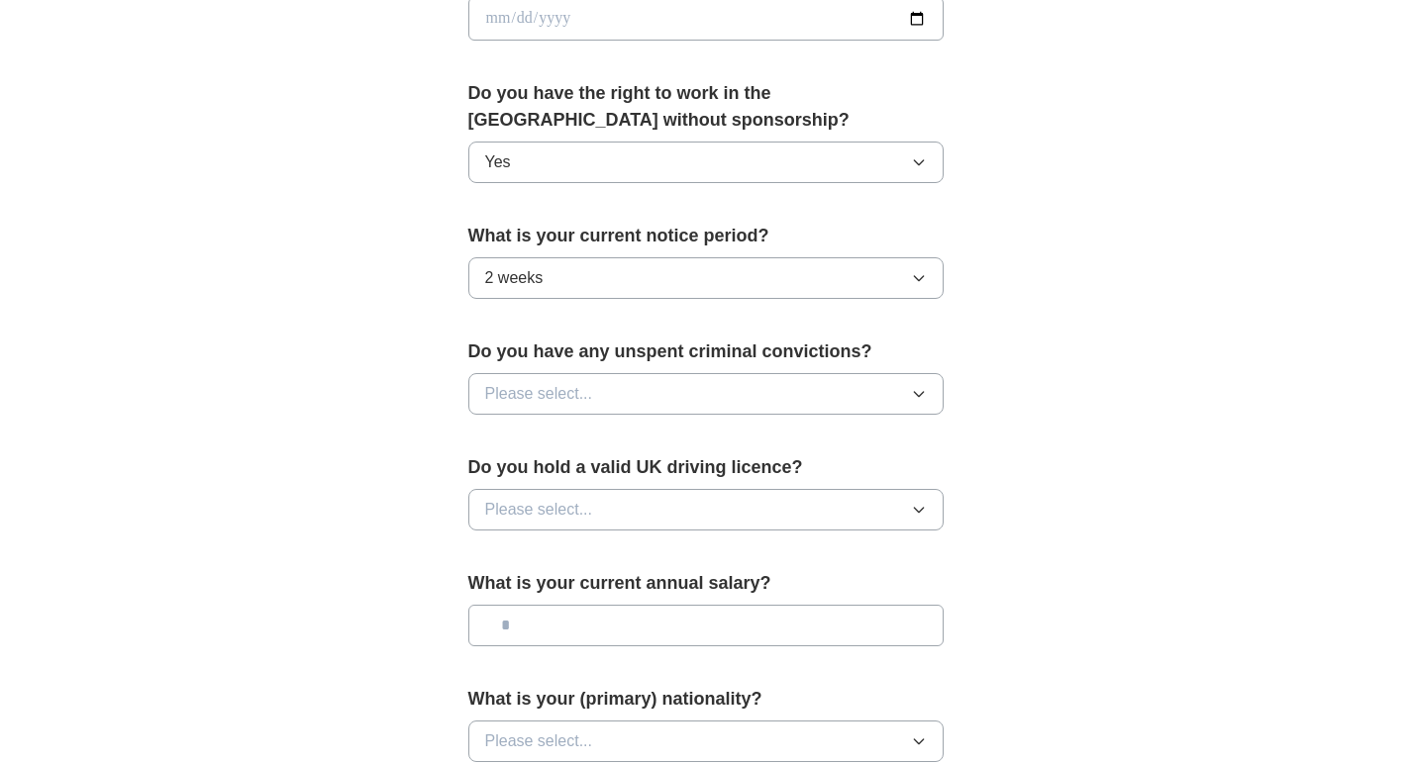
scroll to position [990, 0]
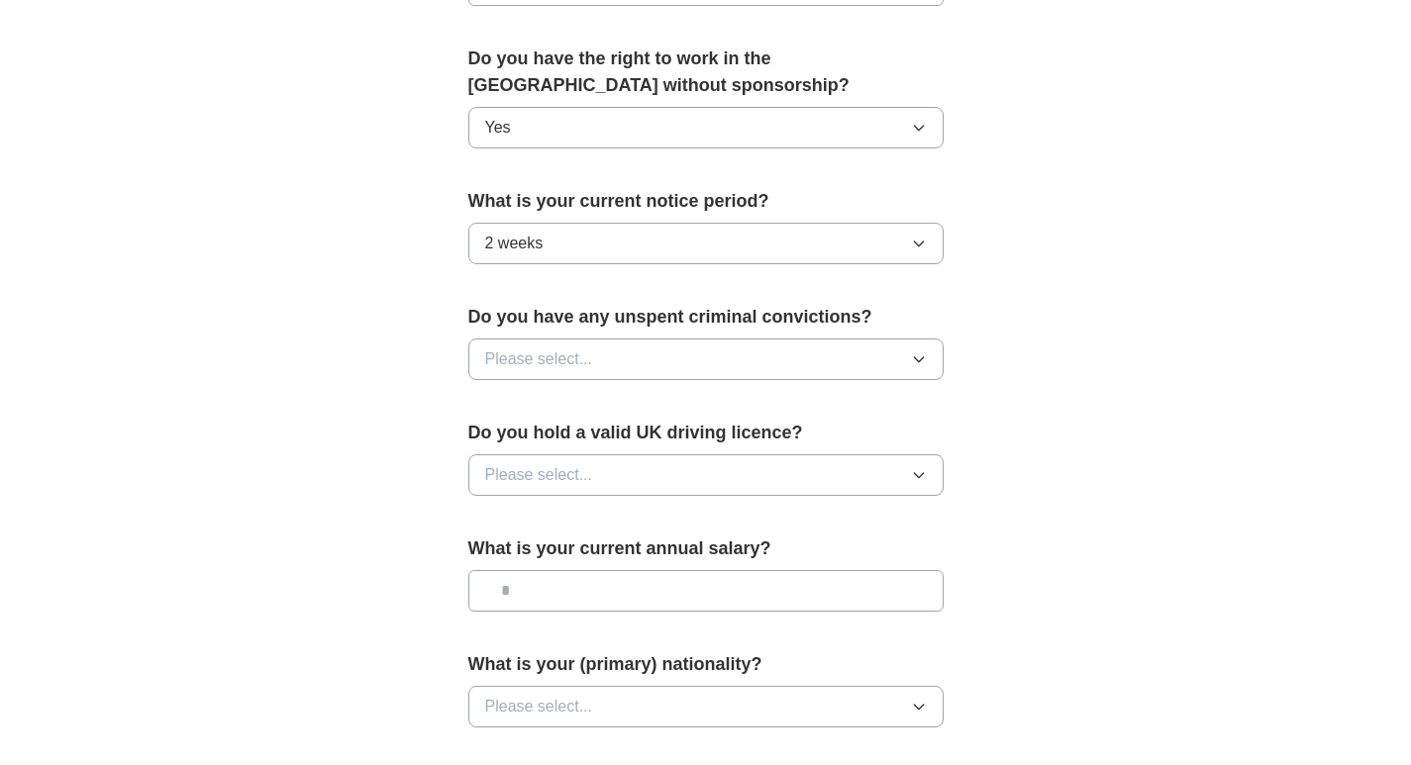
click at [620, 361] on button "Please select..." at bounding box center [705, 360] width 475 height 42
click at [544, 412] on div "Yes" at bounding box center [706, 405] width 442 height 24
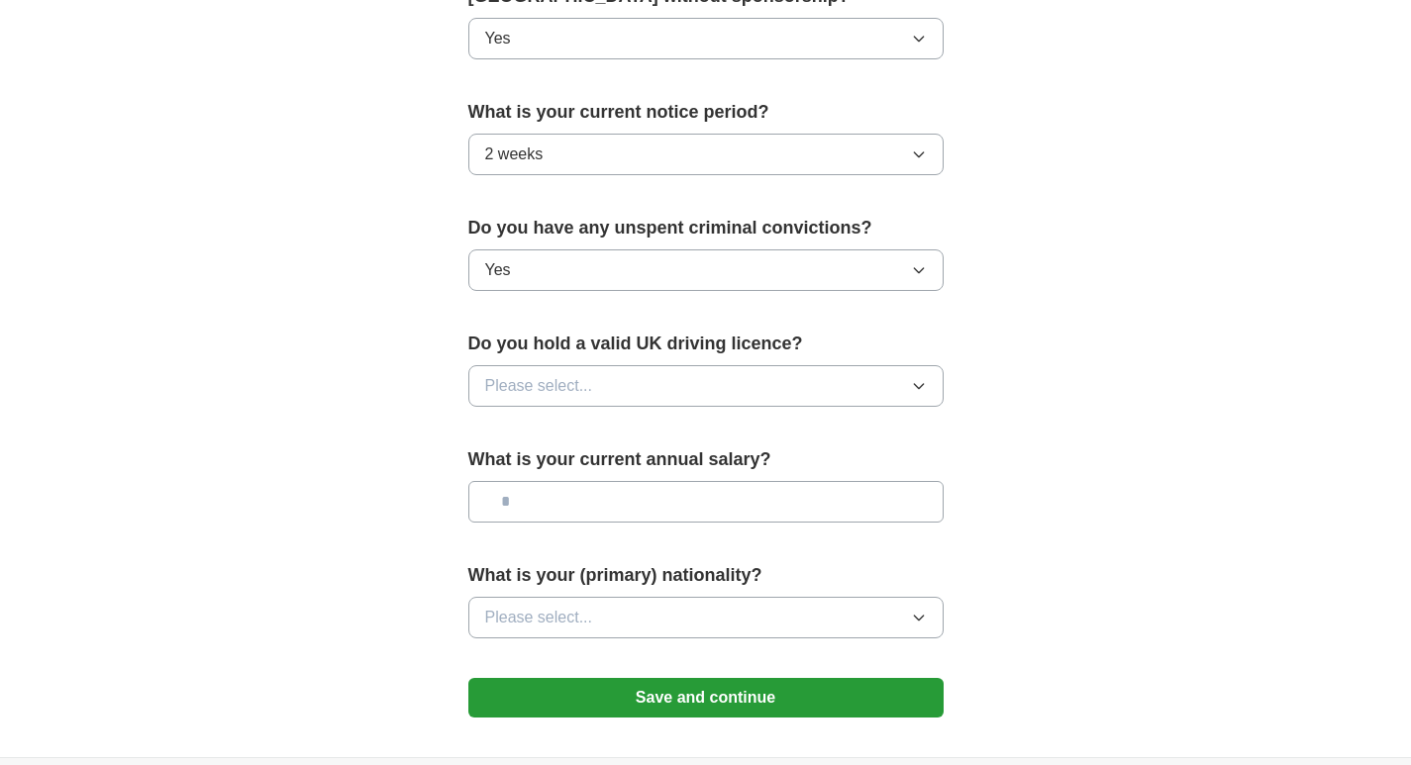
scroll to position [1188, 0]
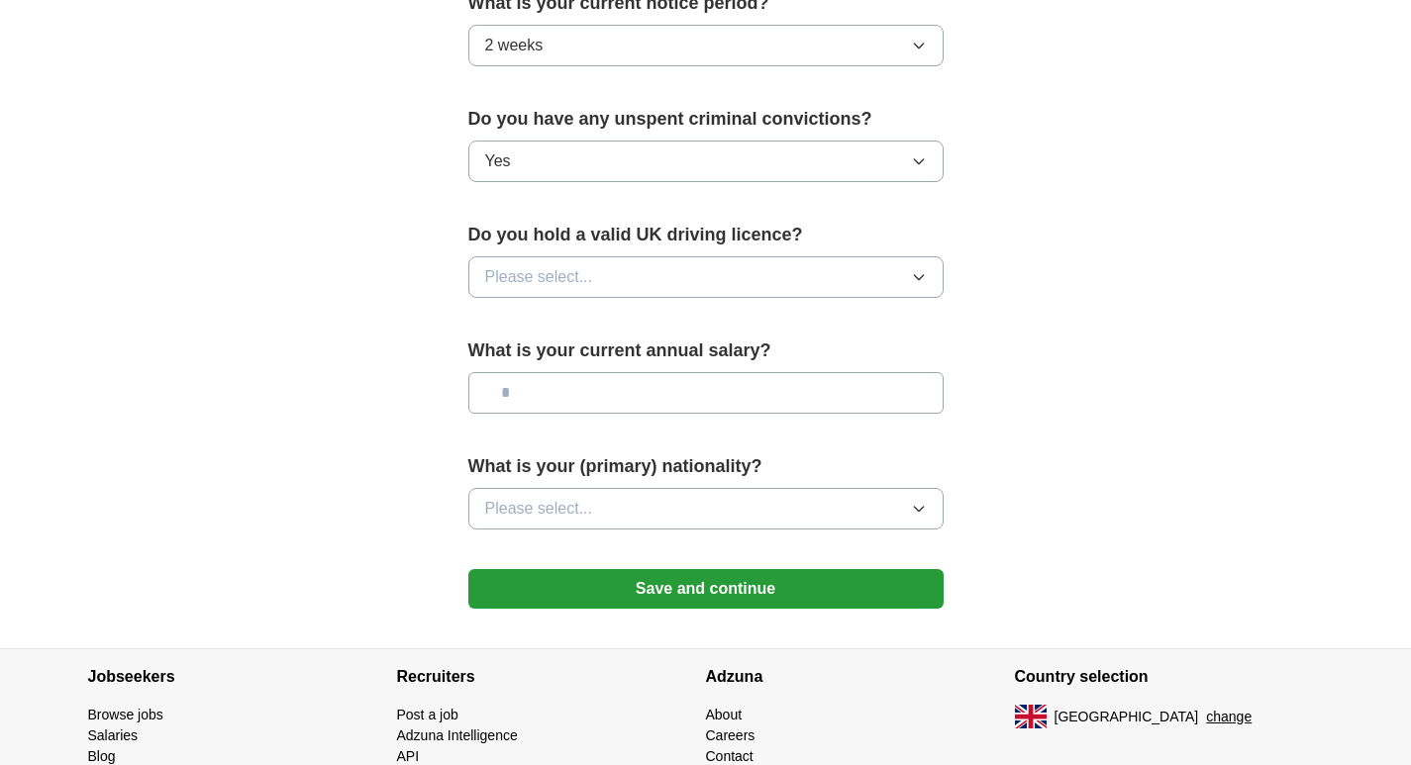
click at [566, 254] on div "Do you hold a valid UK driving licence? Please select..." at bounding box center [705, 268] width 475 height 92
click at [551, 282] on span "Please select..." at bounding box center [539, 277] width 108 height 24
click at [532, 338] on li "Yes" at bounding box center [705, 323] width 473 height 41
click at [536, 396] on input "text" at bounding box center [705, 393] width 475 height 42
type input "*******"
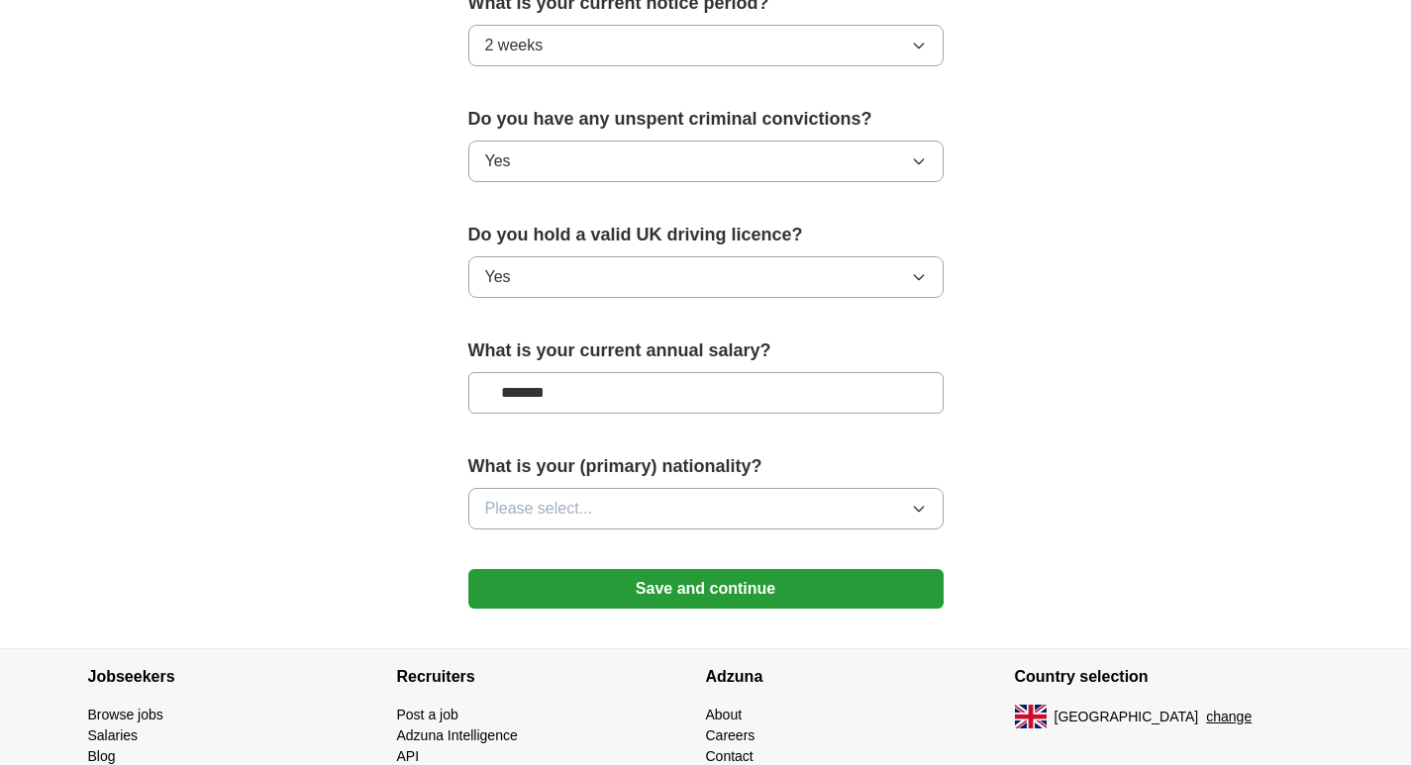
click at [546, 523] on button "Please select..." at bounding box center [705, 509] width 475 height 42
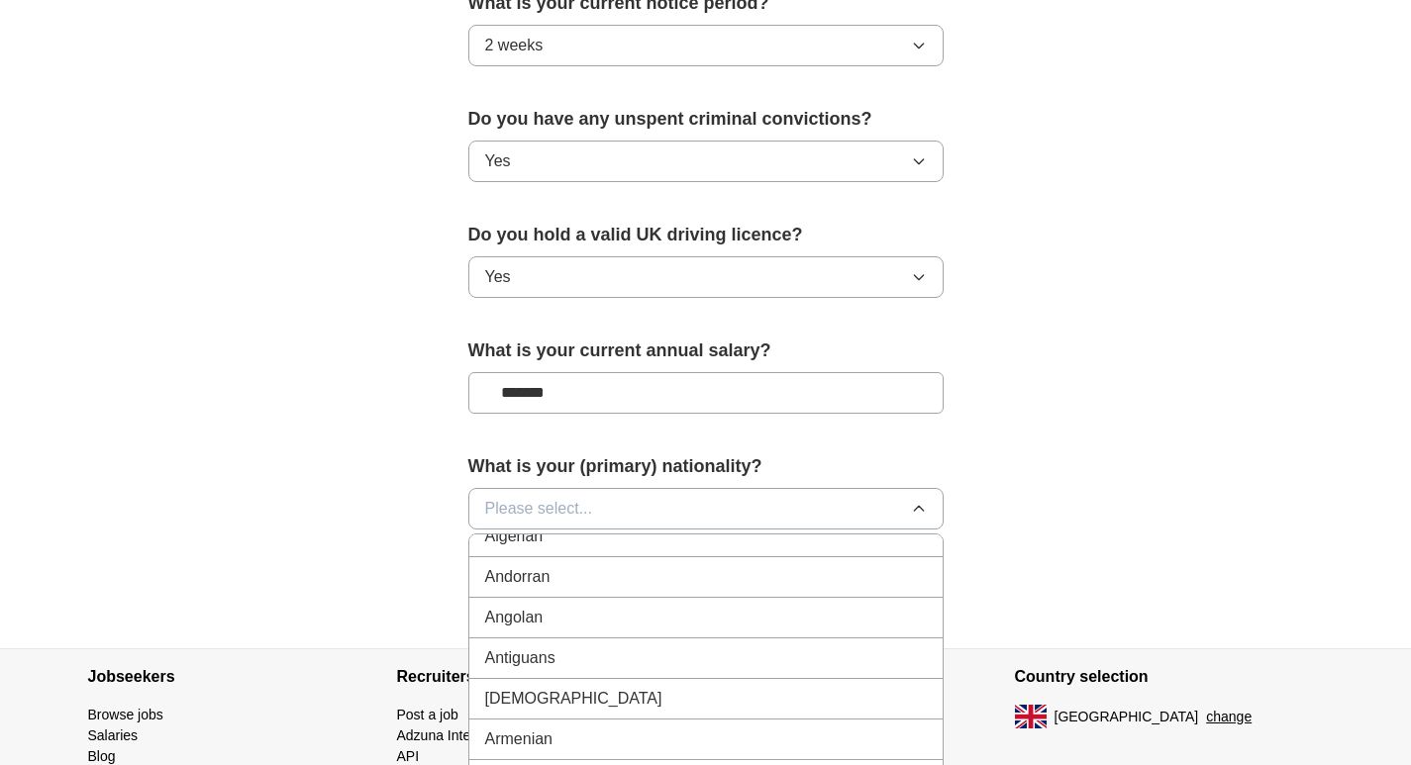
scroll to position [198, 0]
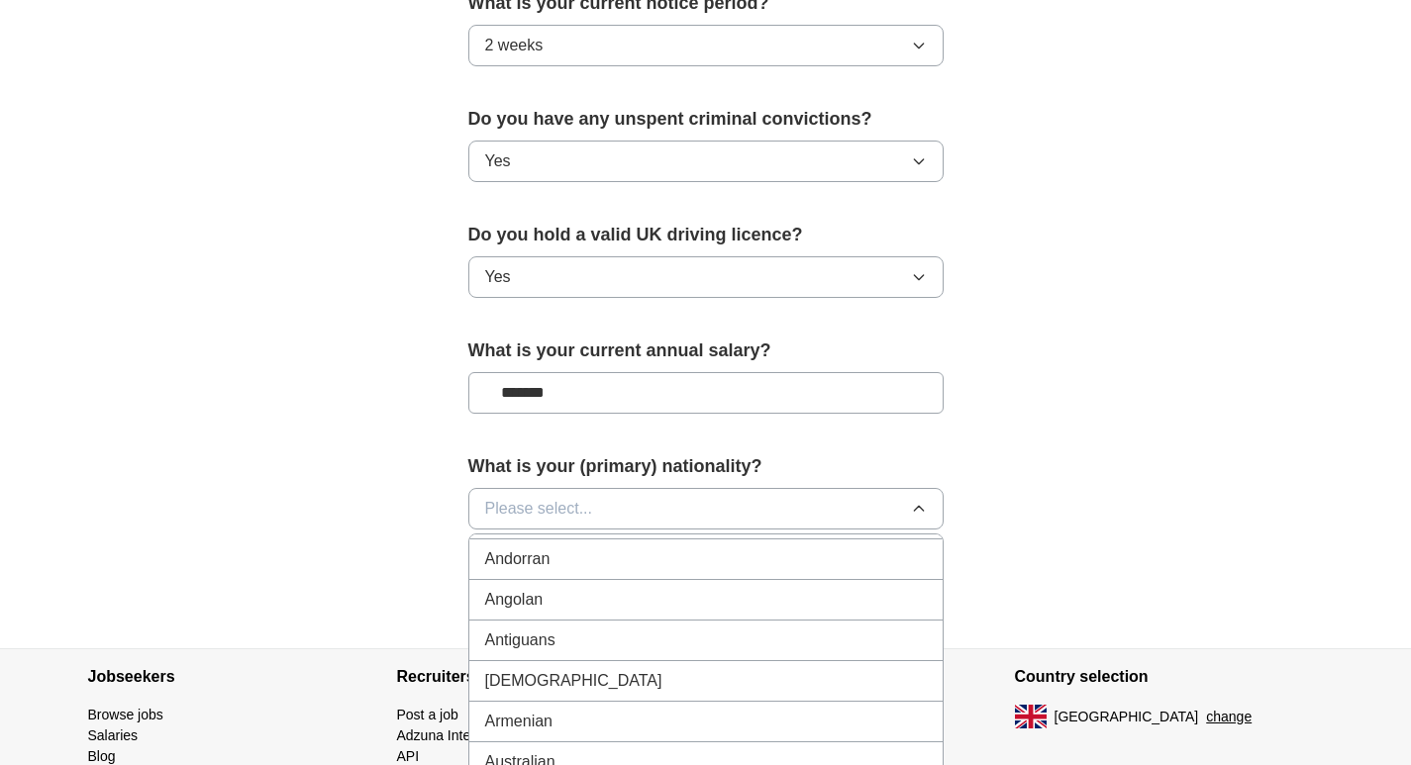
click at [572, 516] on span "Please select..." at bounding box center [539, 509] width 108 height 24
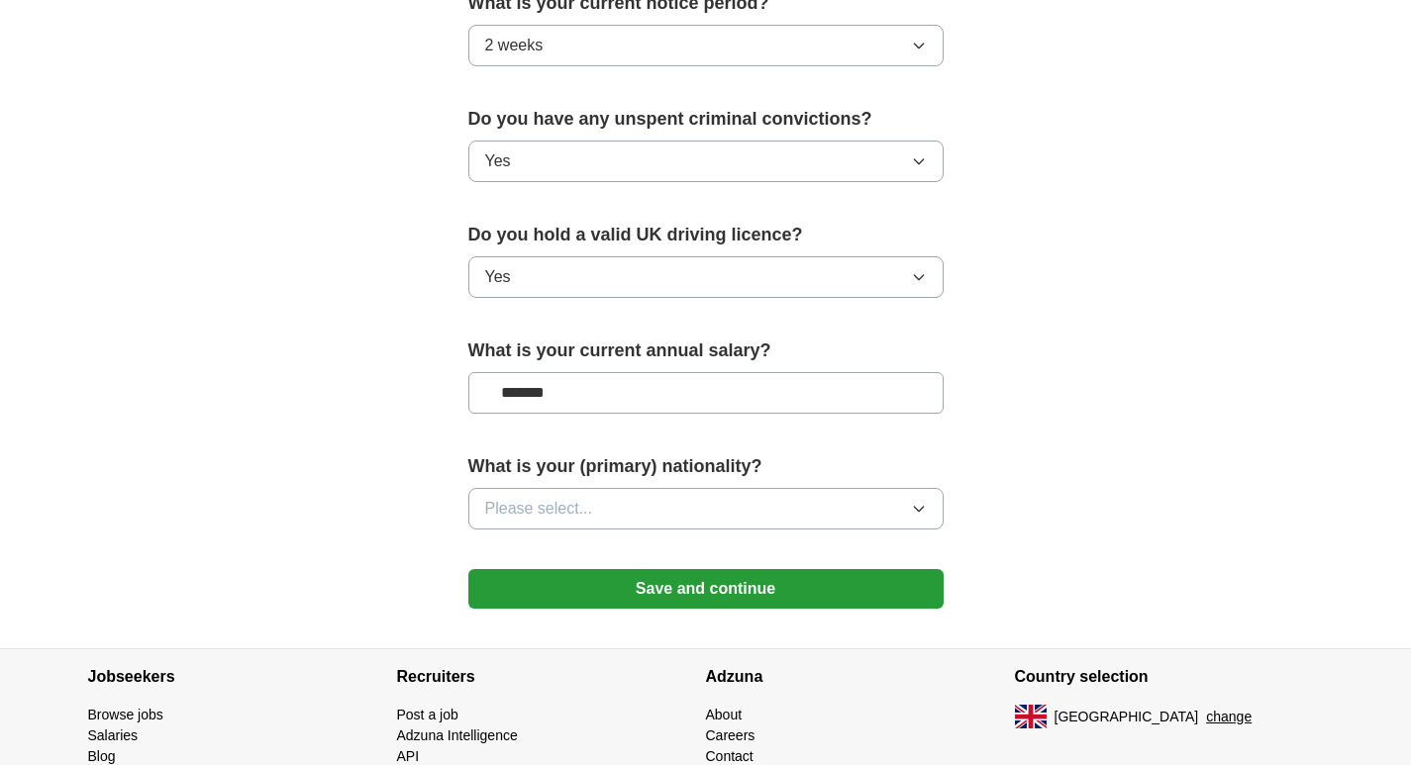
click at [572, 516] on span "Please select..." at bounding box center [539, 509] width 108 height 24
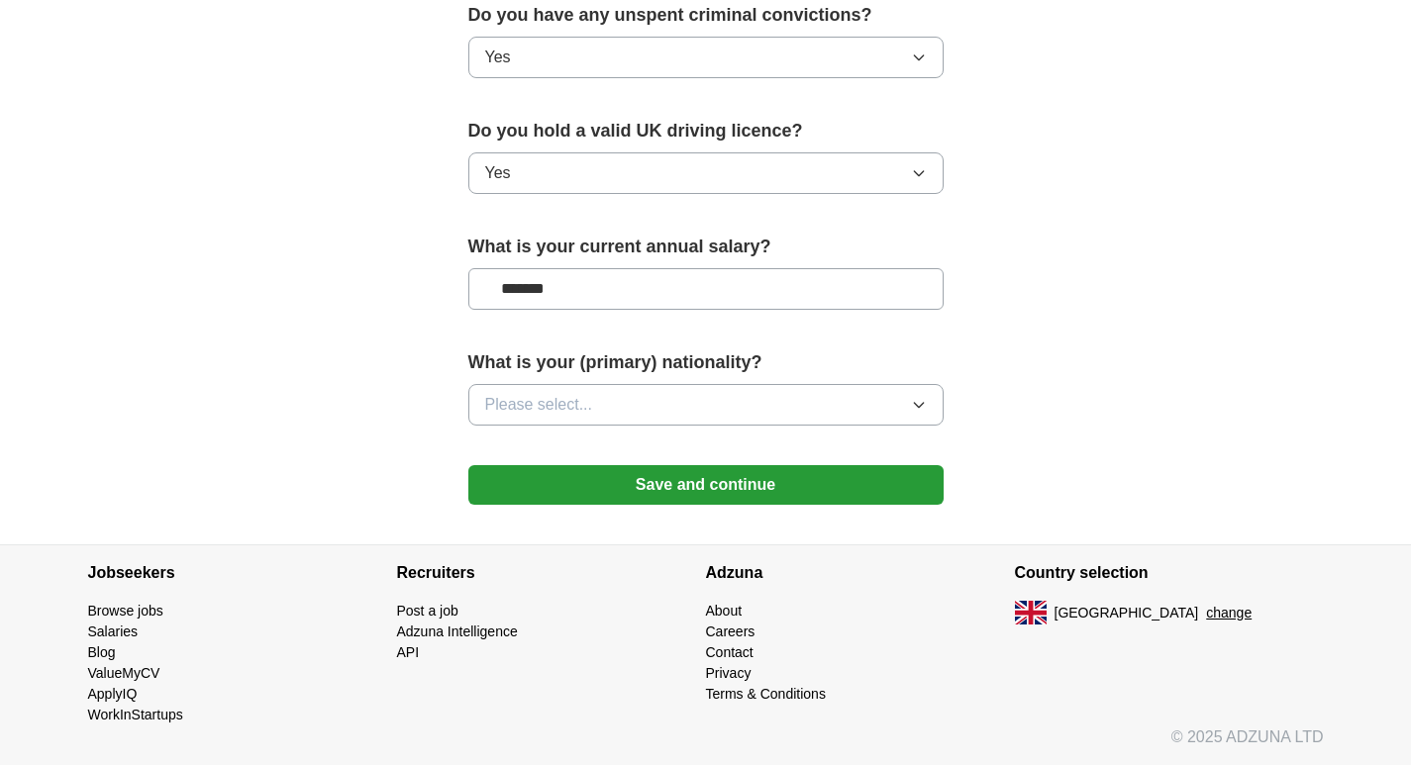
click at [842, 475] on button "Save and continue" at bounding box center [705, 485] width 475 height 40
